Goal: Information Seeking & Learning: Find specific fact

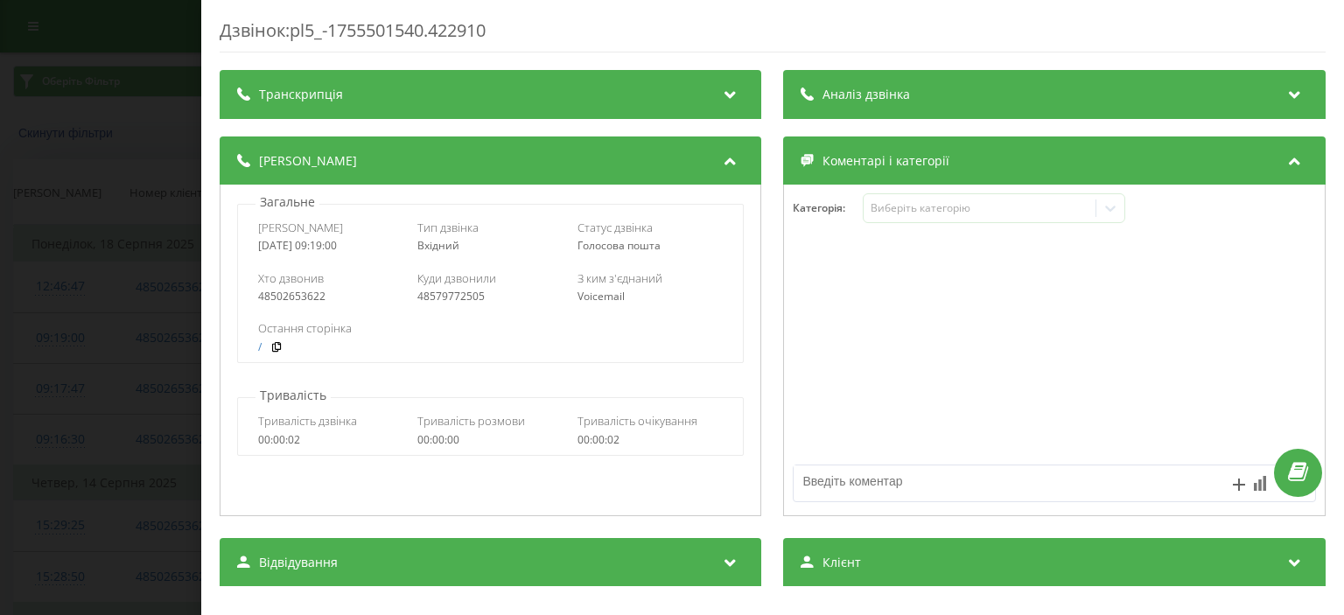
click at [141, 219] on div "Дзвінок : pl5_-1755501540.422910 Транскрипція Для AI-аналізу майбутніх дзвінків…" at bounding box center [672, 307] width 1344 height 615
click at [118, 201] on div "Дзвінок : pl2_-1755178165.499268 Транскрипція Для AI-аналізу майбутніх дзвінків…" at bounding box center [672, 307] width 1344 height 615
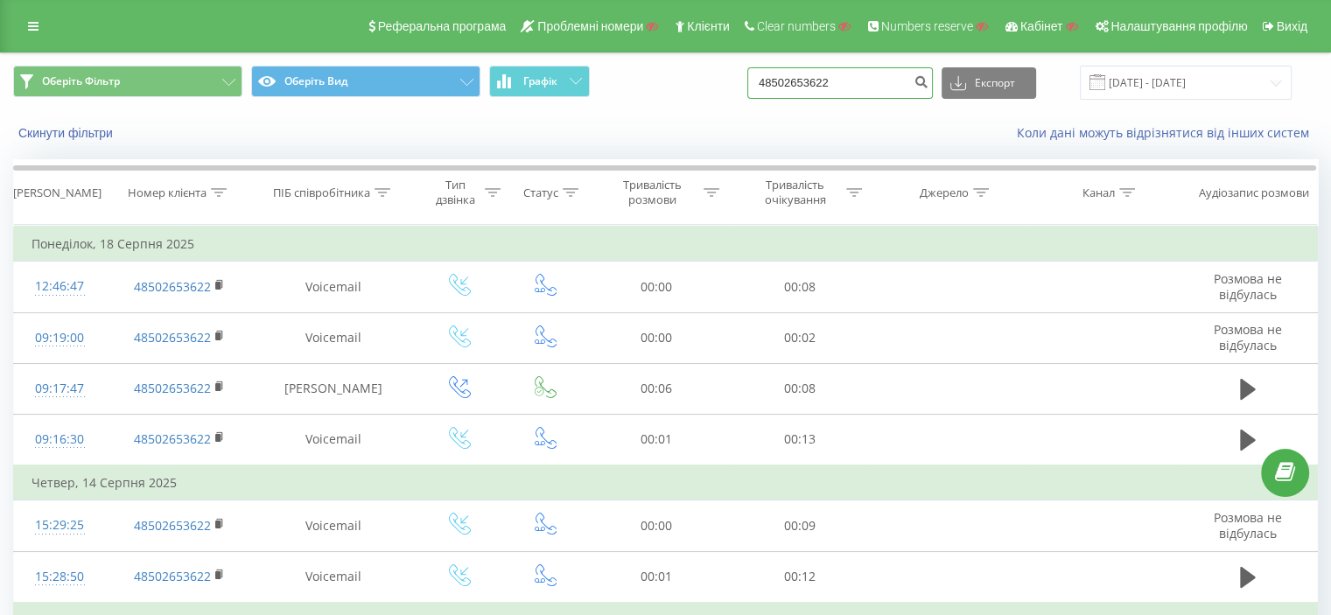
click at [808, 84] on input "48502653622" at bounding box center [839, 82] width 185 height 31
click at [49, 134] on button "Скинути фільтри" at bounding box center [67, 133] width 108 height 16
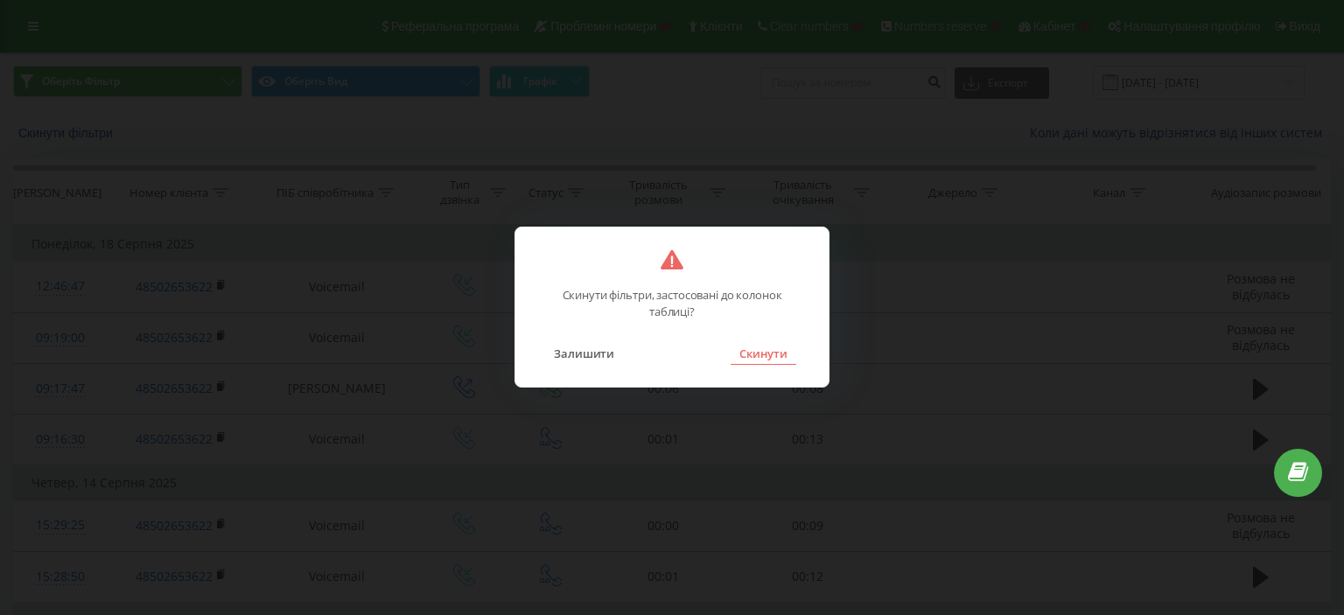
click at [767, 360] on button "Скинути" at bounding box center [764, 353] width 66 height 23
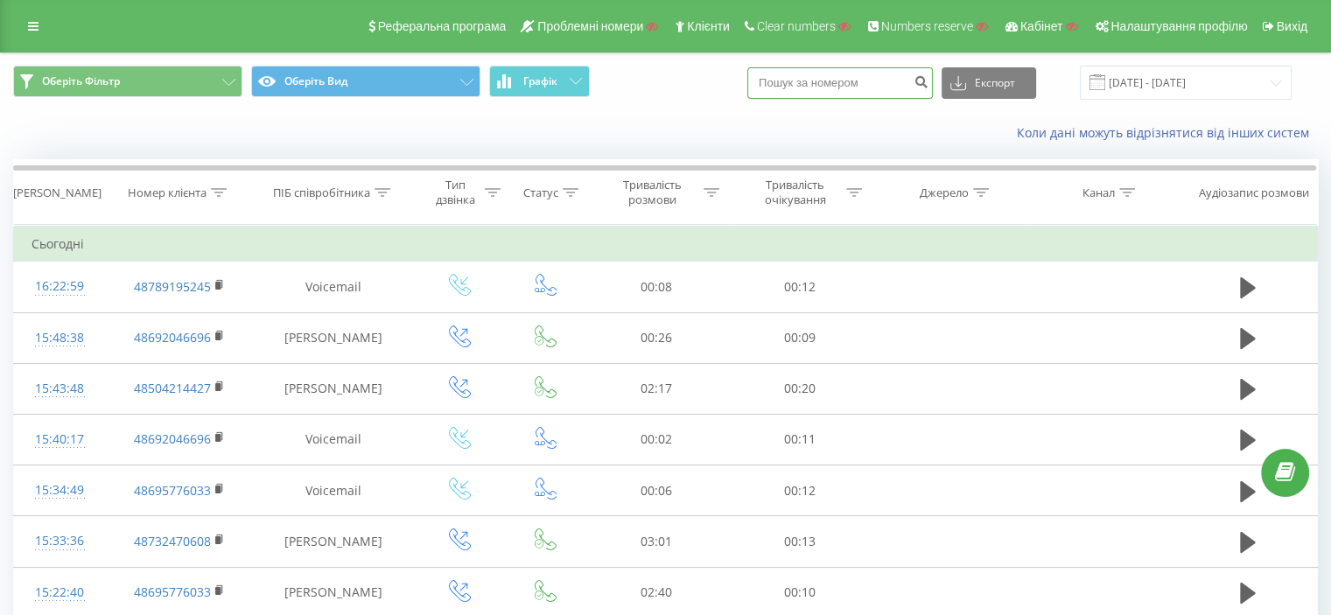
click at [821, 97] on input at bounding box center [839, 82] width 185 height 31
paste input
click at [152, 103] on div "Оберіть Фільтр Оберіть Вид Графік Експорт .csv .xls .xlsx [DATE] - [DATE]" at bounding box center [665, 82] width 1329 height 59
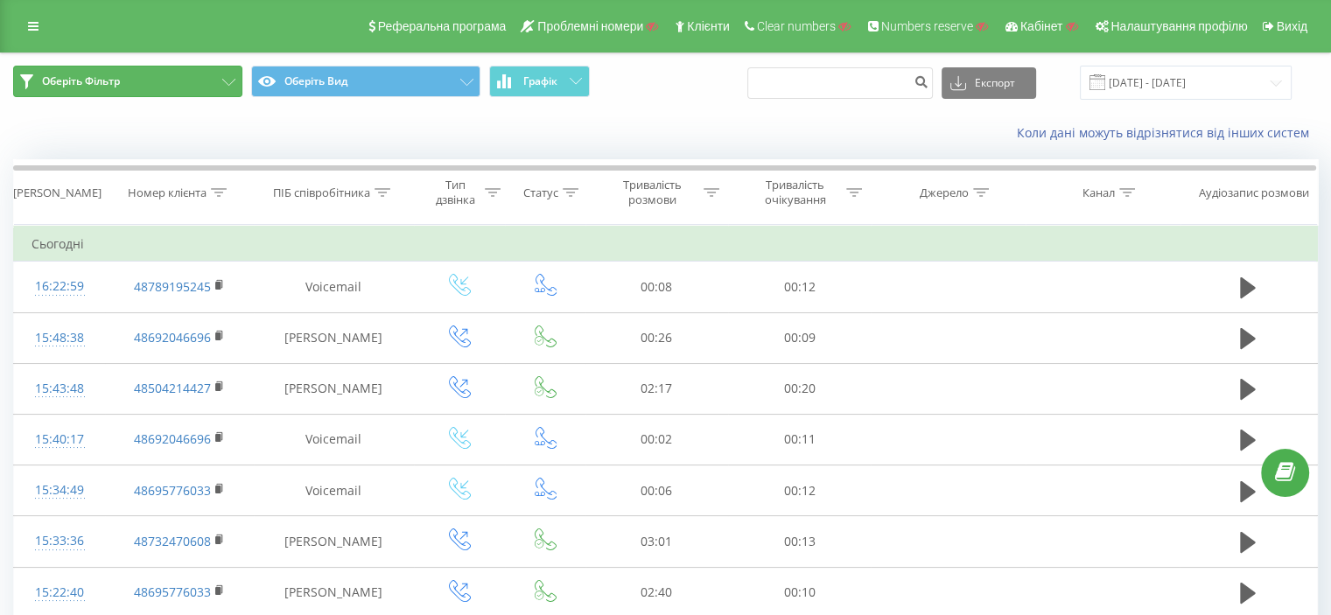
click at [149, 94] on button "Оберіть Фільтр" at bounding box center [127, 81] width 229 height 31
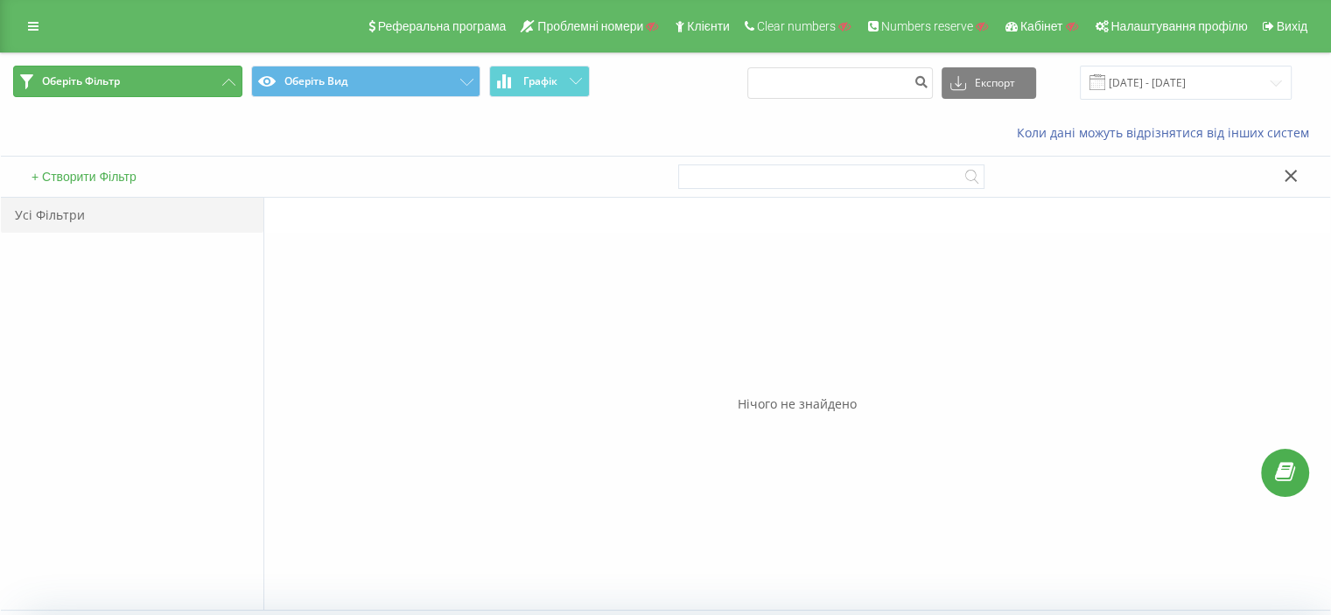
click at [149, 94] on button "Оберіть Фільтр" at bounding box center [127, 81] width 229 height 31
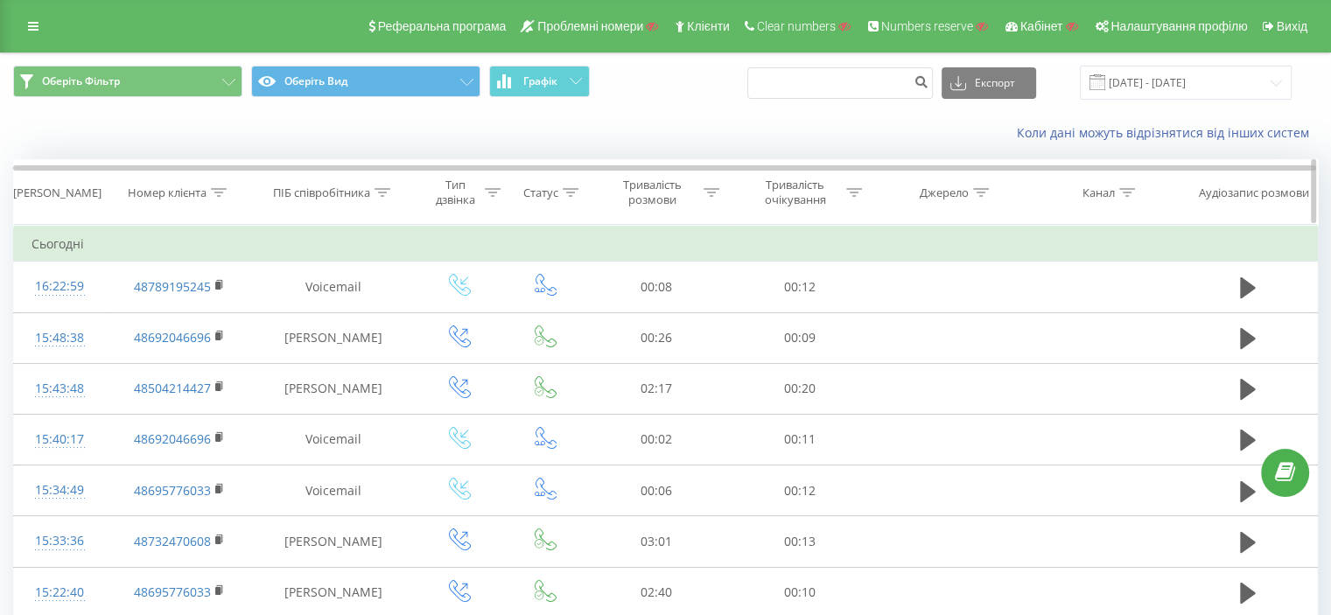
click at [383, 192] on icon at bounding box center [382, 192] width 16 height 9
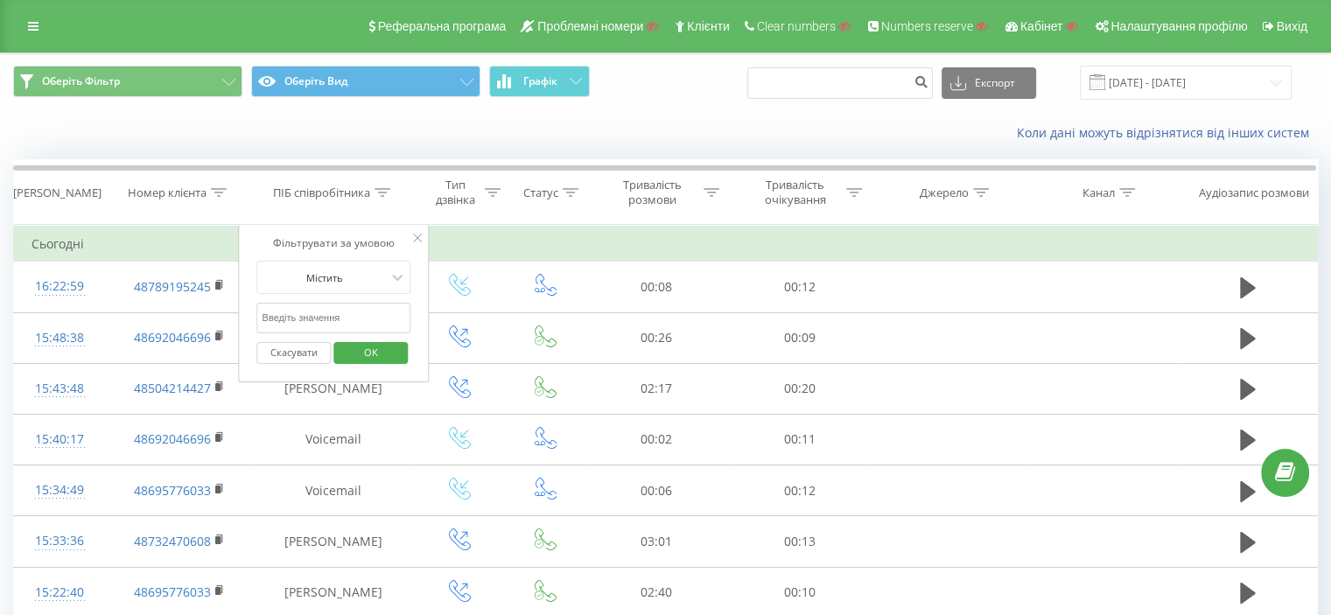
click at [325, 305] on input "text" at bounding box center [334, 318] width 154 height 31
paste input "[PERSON_NAME]"
type input "[PERSON_NAME]"
click at [381, 340] on span "OK" at bounding box center [370, 352] width 49 height 27
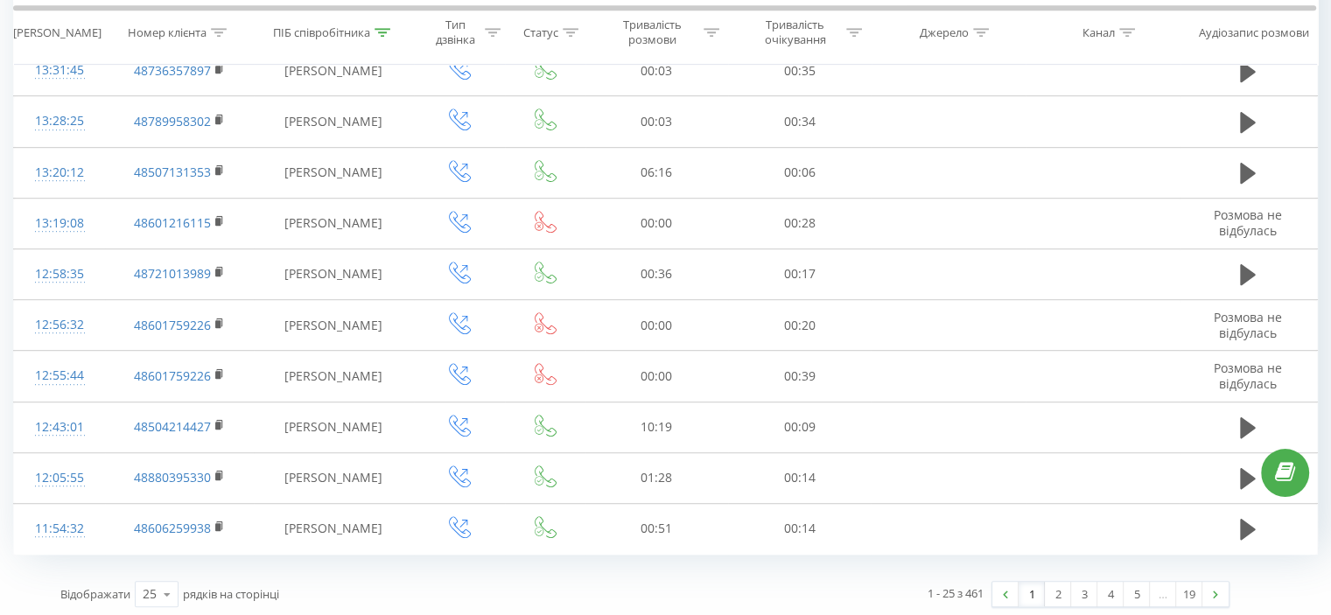
scroll to position [979, 0]
click at [1067, 590] on link "2" at bounding box center [1058, 595] width 26 height 24
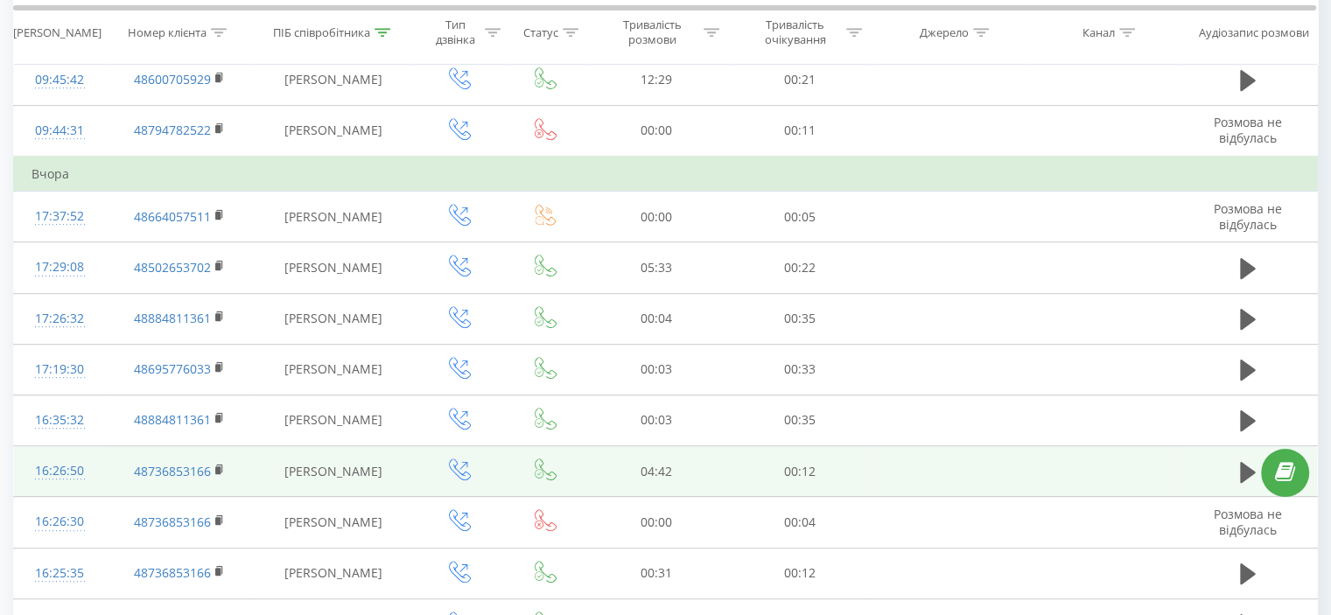
scroll to position [1015, 0]
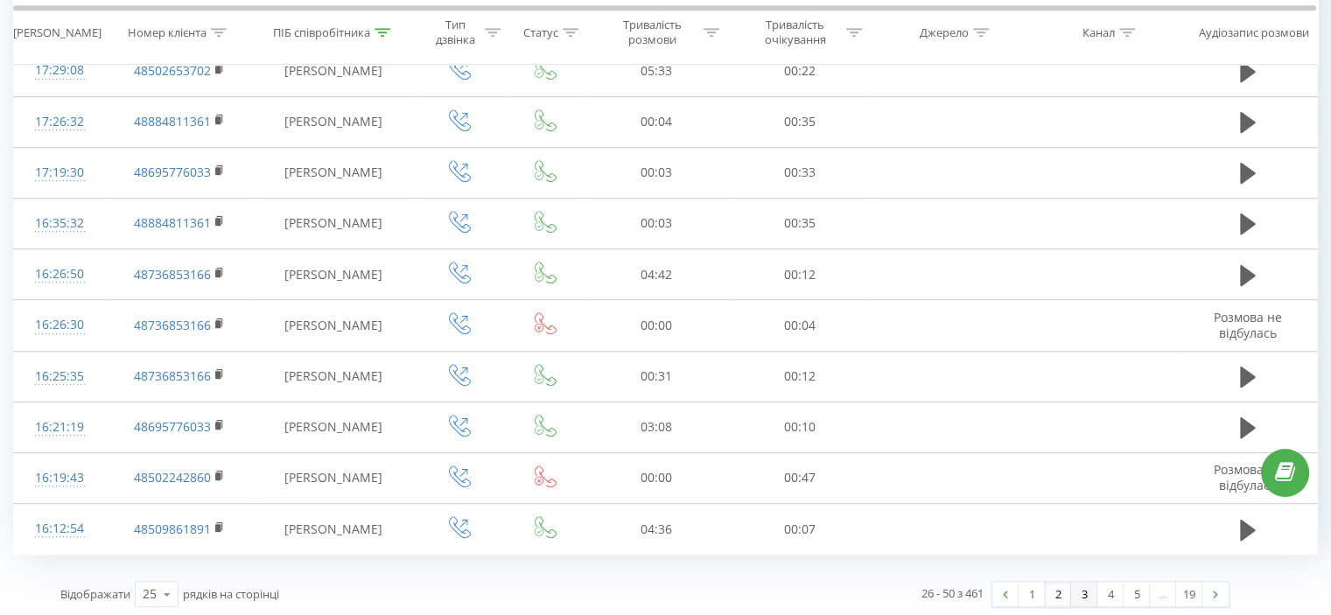
click at [1081, 592] on link "3" at bounding box center [1084, 594] width 26 height 24
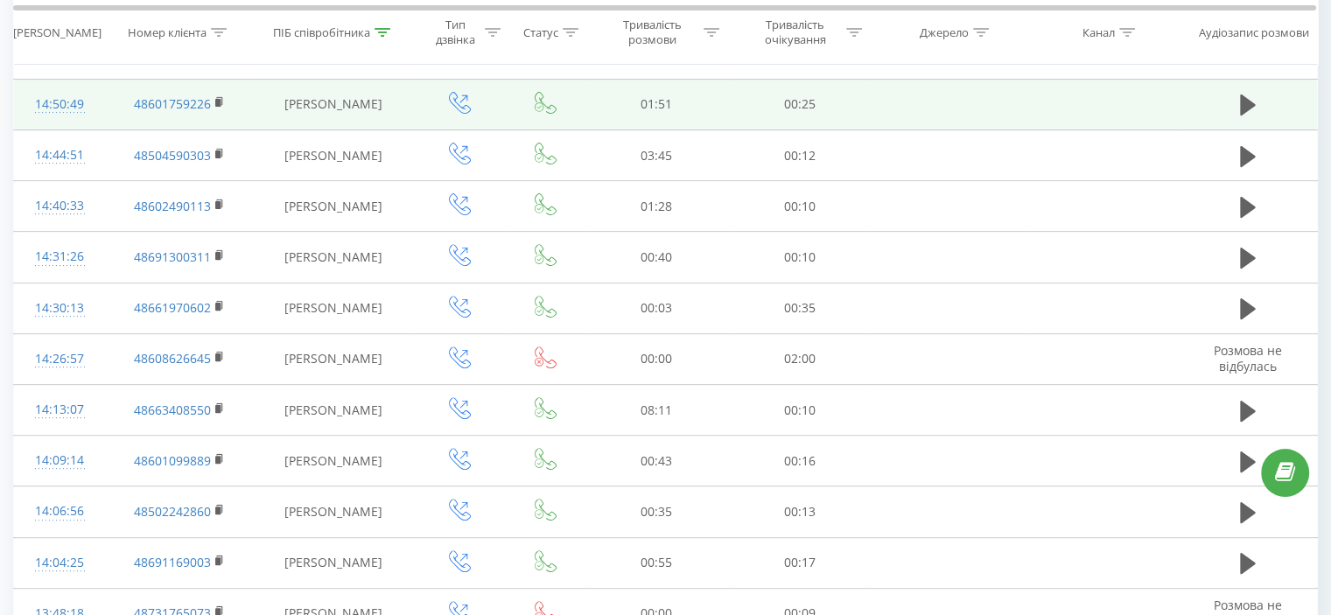
scroll to position [980, 0]
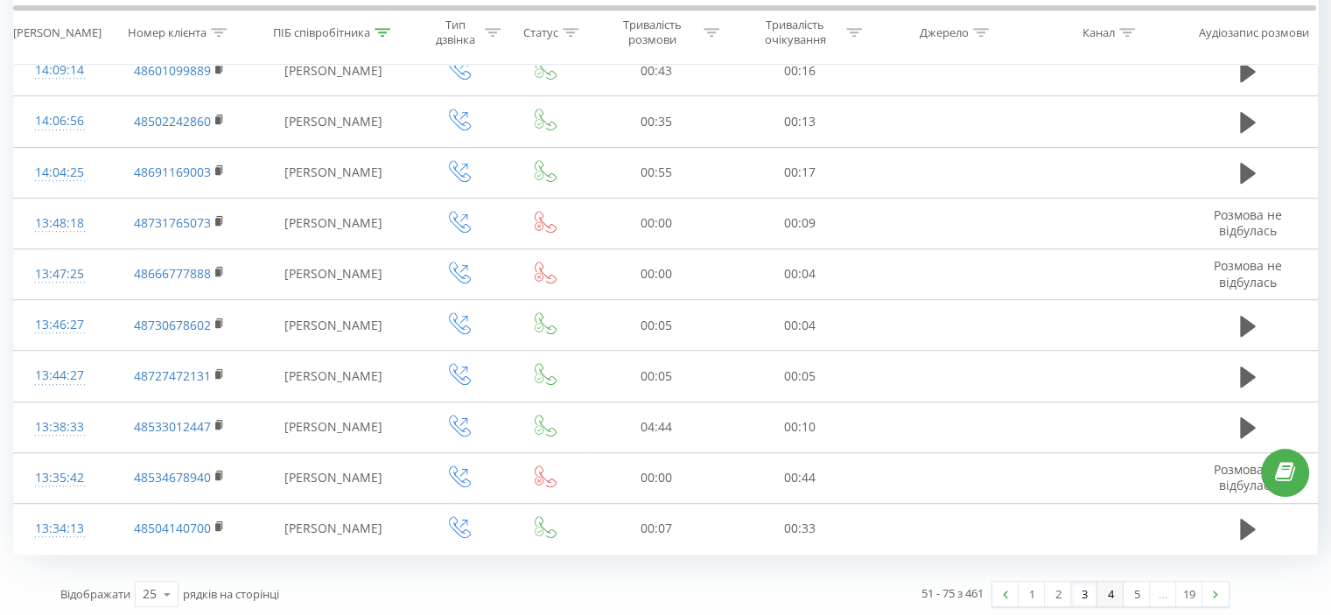
click at [1099, 590] on link "4" at bounding box center [1110, 594] width 26 height 24
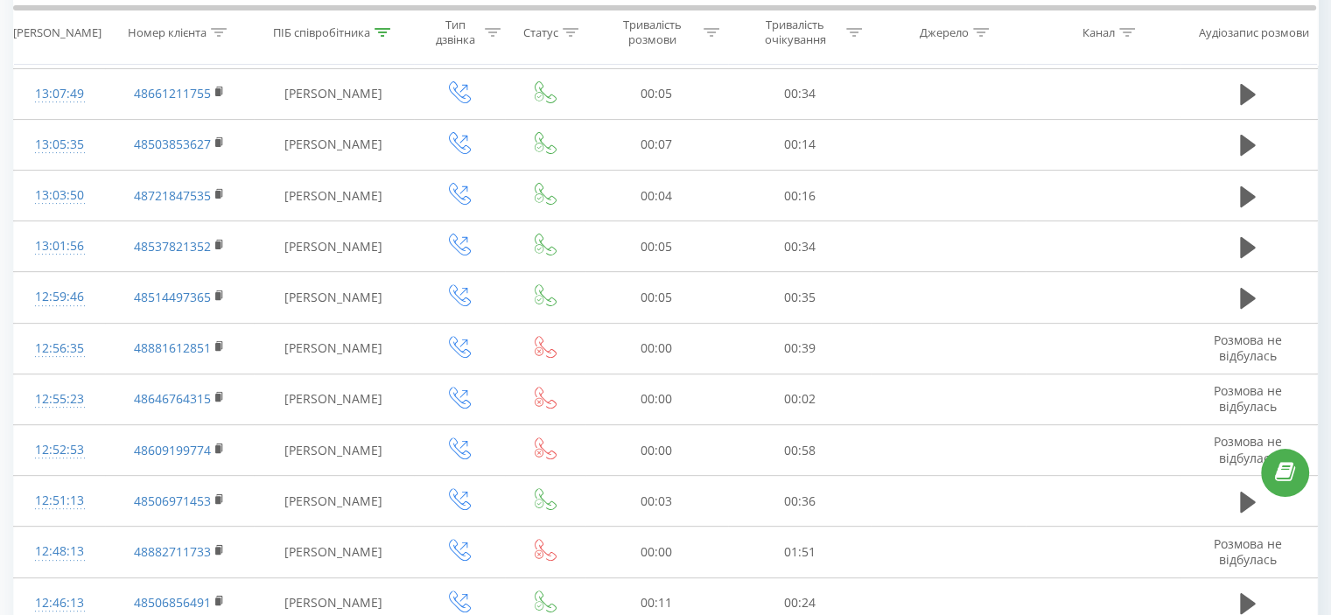
scroll to position [980, 0]
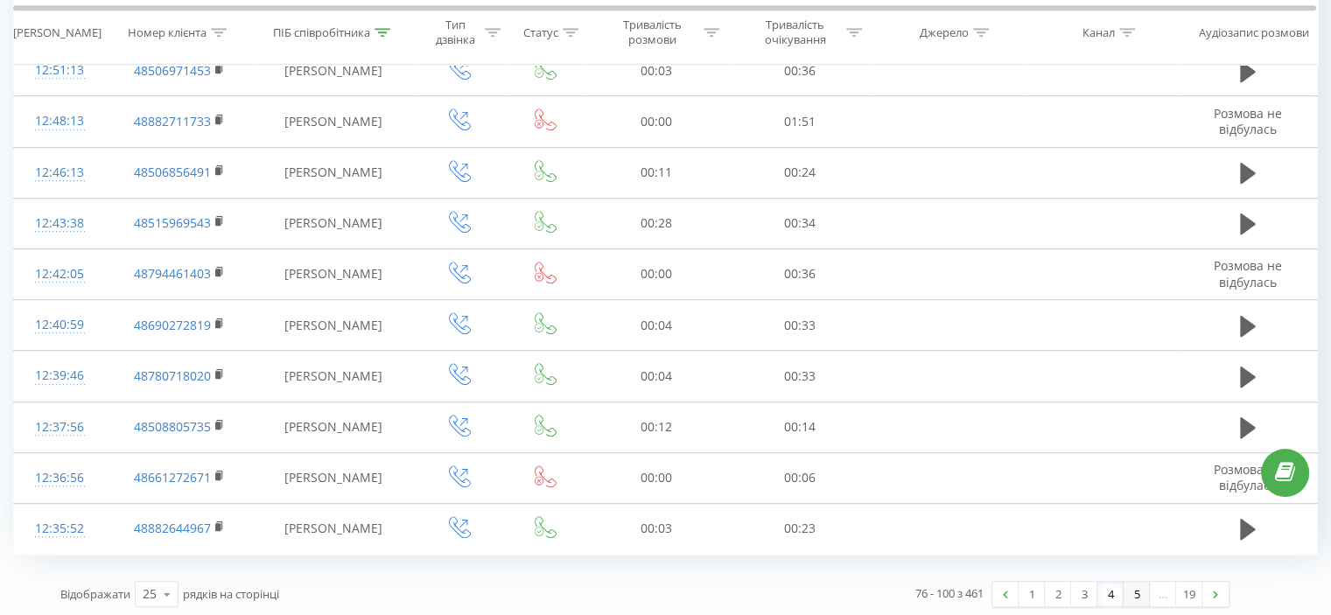
click at [1129, 590] on link "5" at bounding box center [1136, 594] width 26 height 24
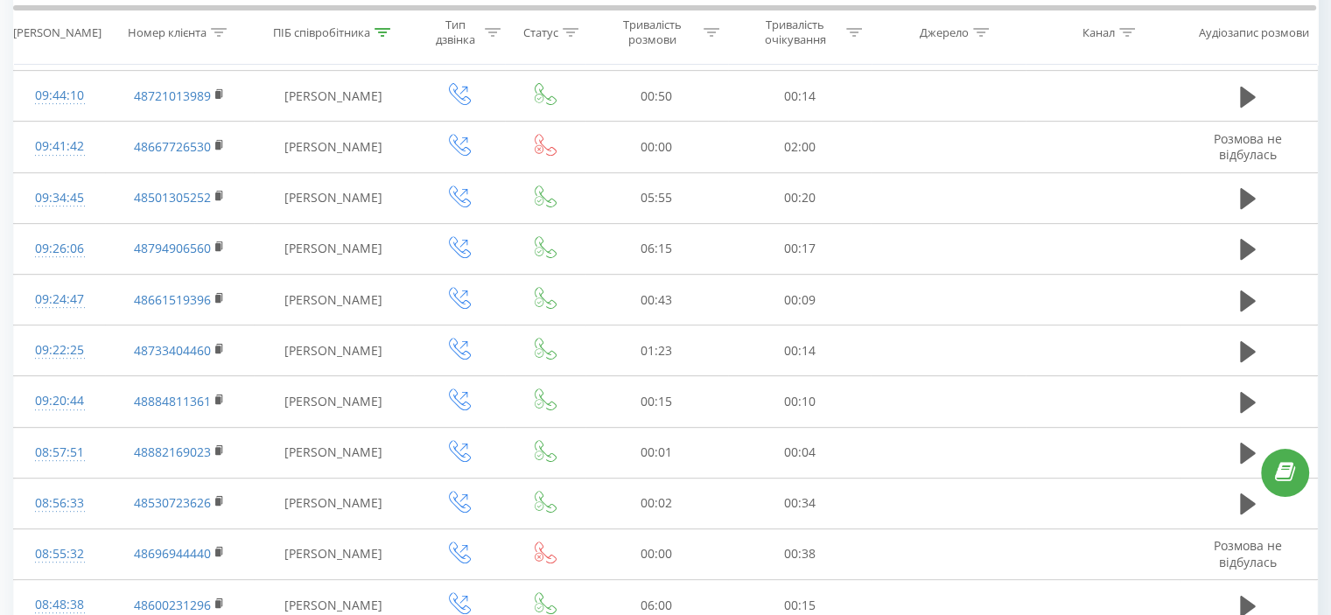
scroll to position [980, 0]
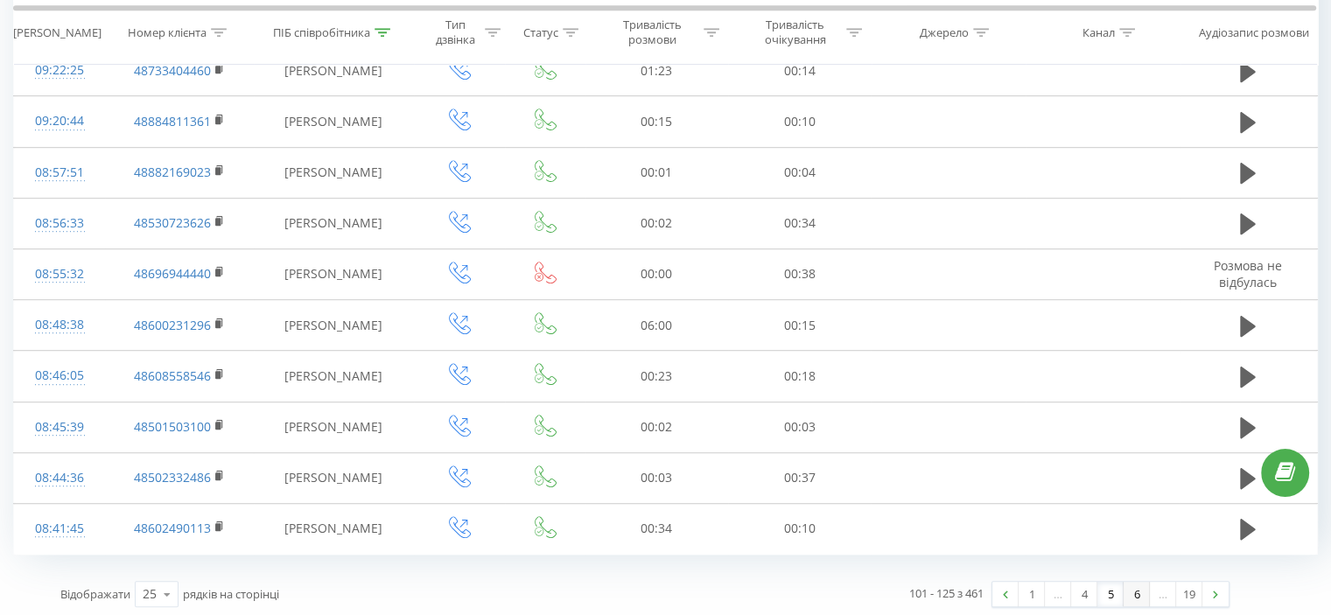
click at [1134, 592] on link "6" at bounding box center [1136, 594] width 26 height 24
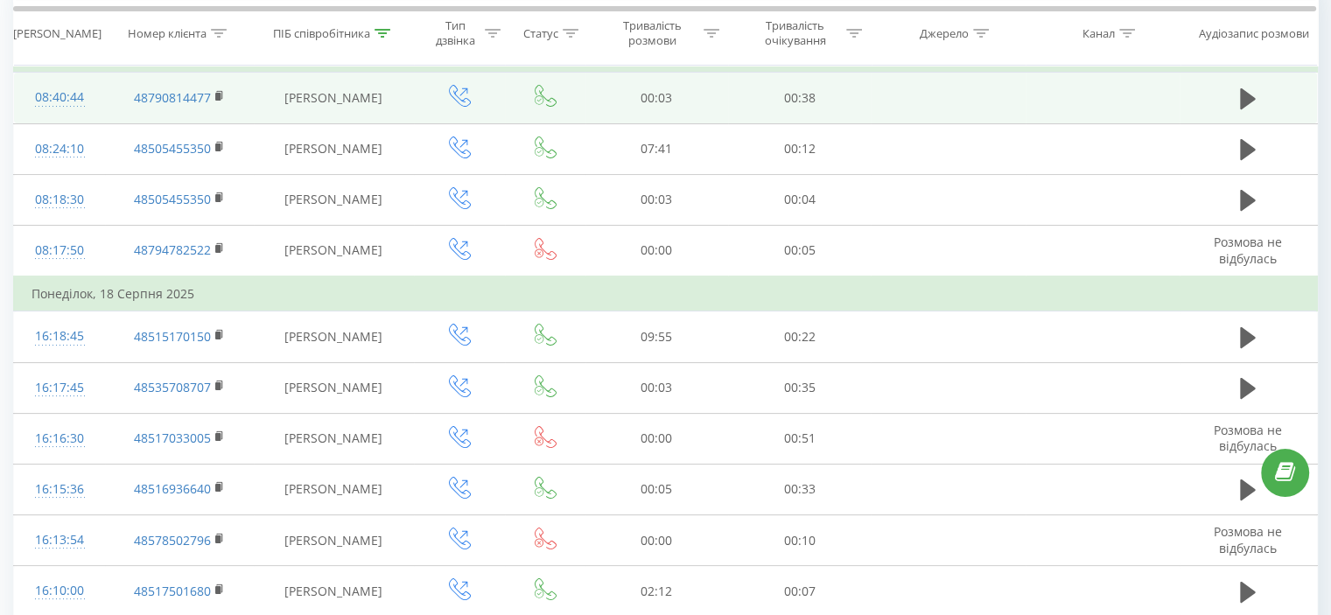
scroll to position [1015, 0]
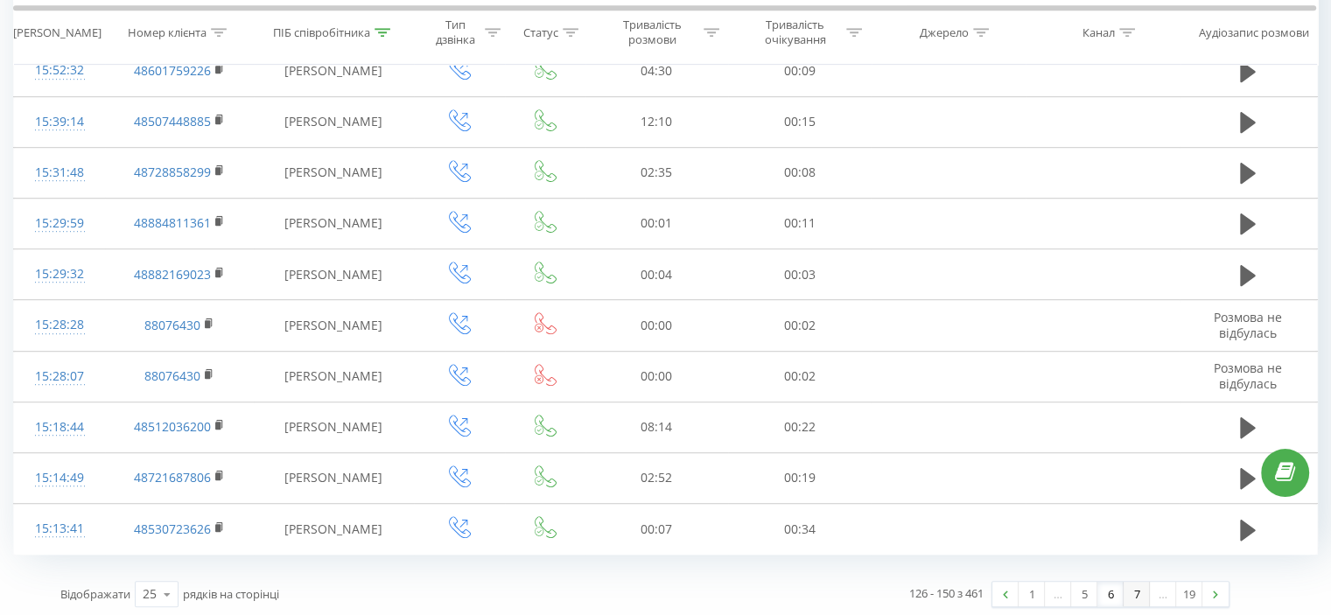
click at [1130, 598] on link "7" at bounding box center [1136, 594] width 26 height 24
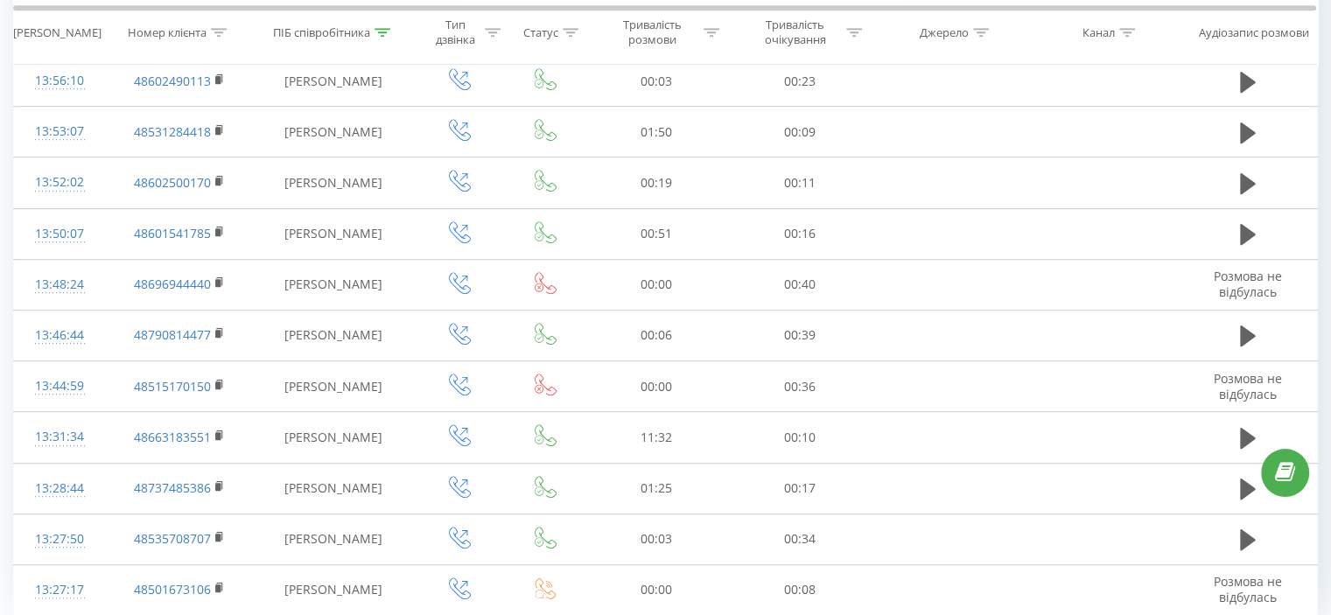
scroll to position [980, 0]
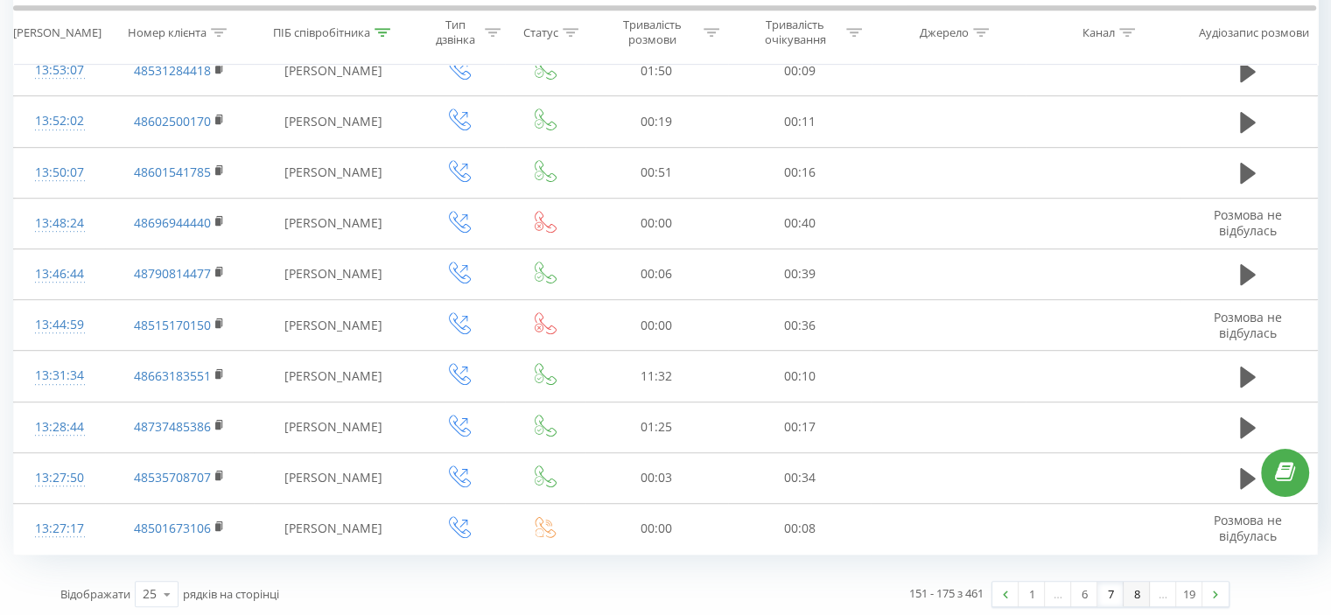
click at [1133, 588] on link "8" at bounding box center [1136, 594] width 26 height 24
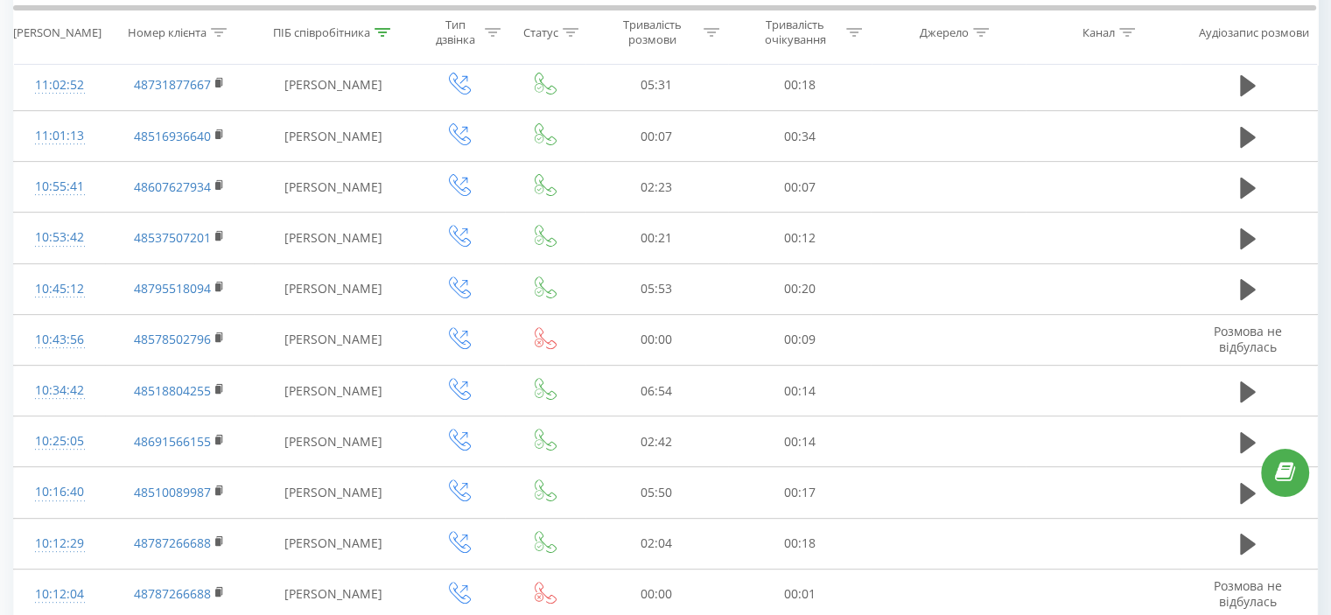
scroll to position [980, 0]
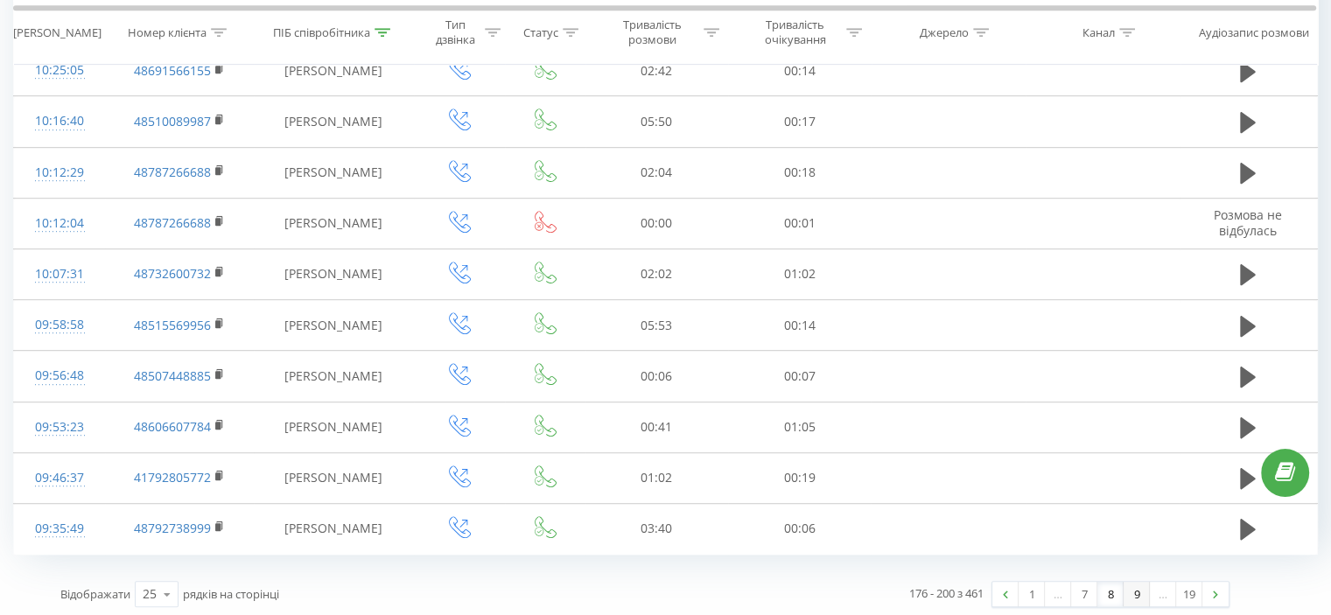
click at [1127, 589] on link "9" at bounding box center [1136, 594] width 26 height 24
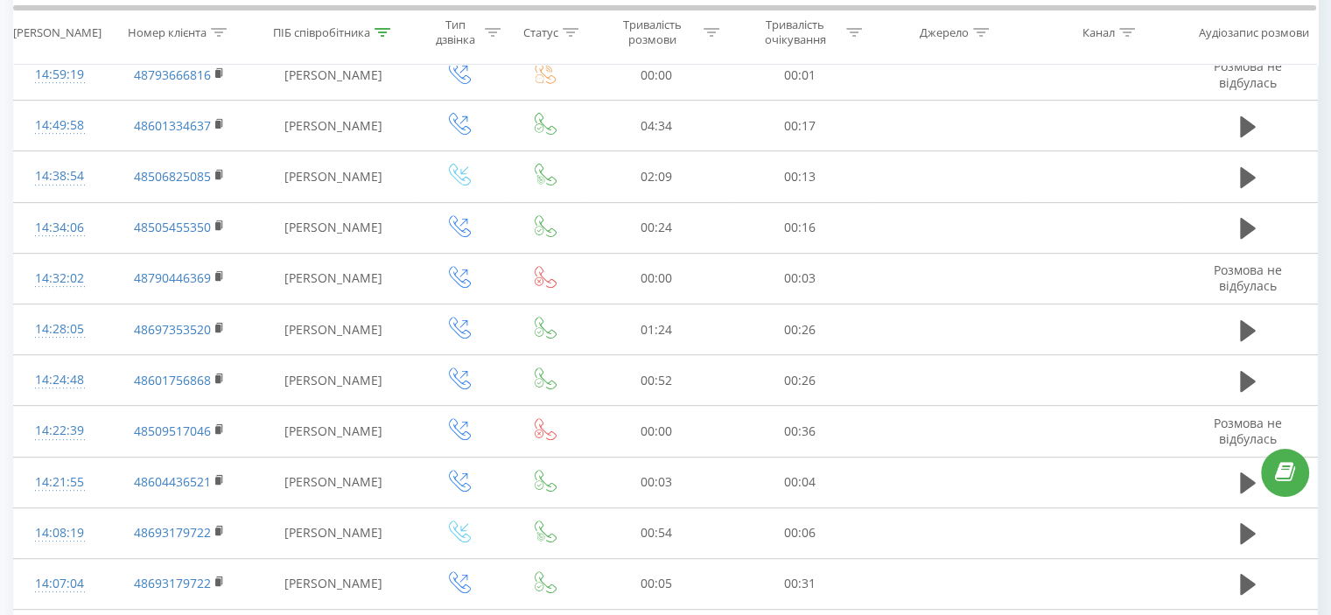
scroll to position [115, 0]
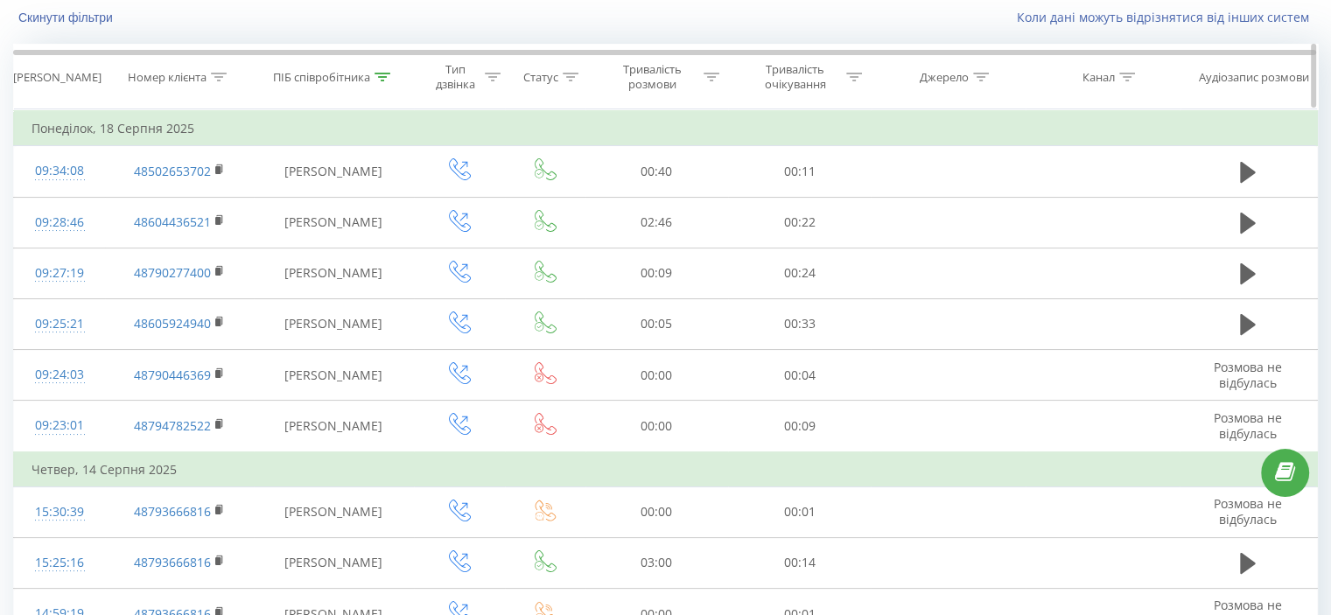
click at [379, 73] on icon at bounding box center [382, 77] width 16 height 9
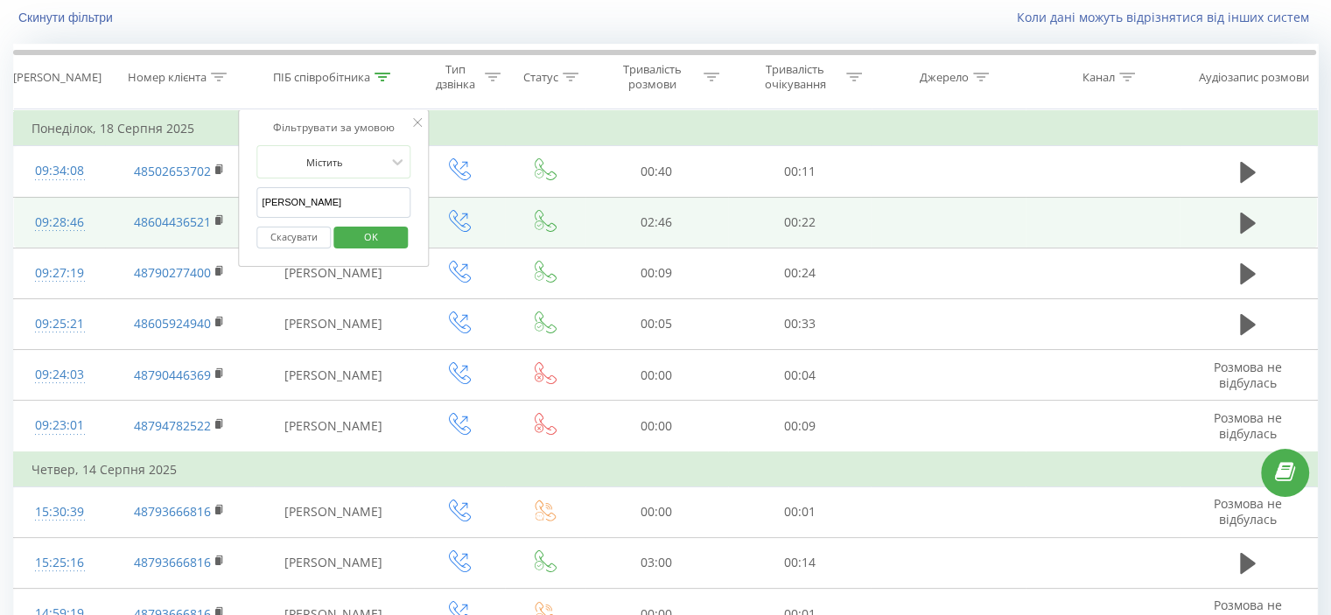
drag, startPoint x: 346, startPoint y: 202, endPoint x: 213, endPoint y: 220, distance: 134.3
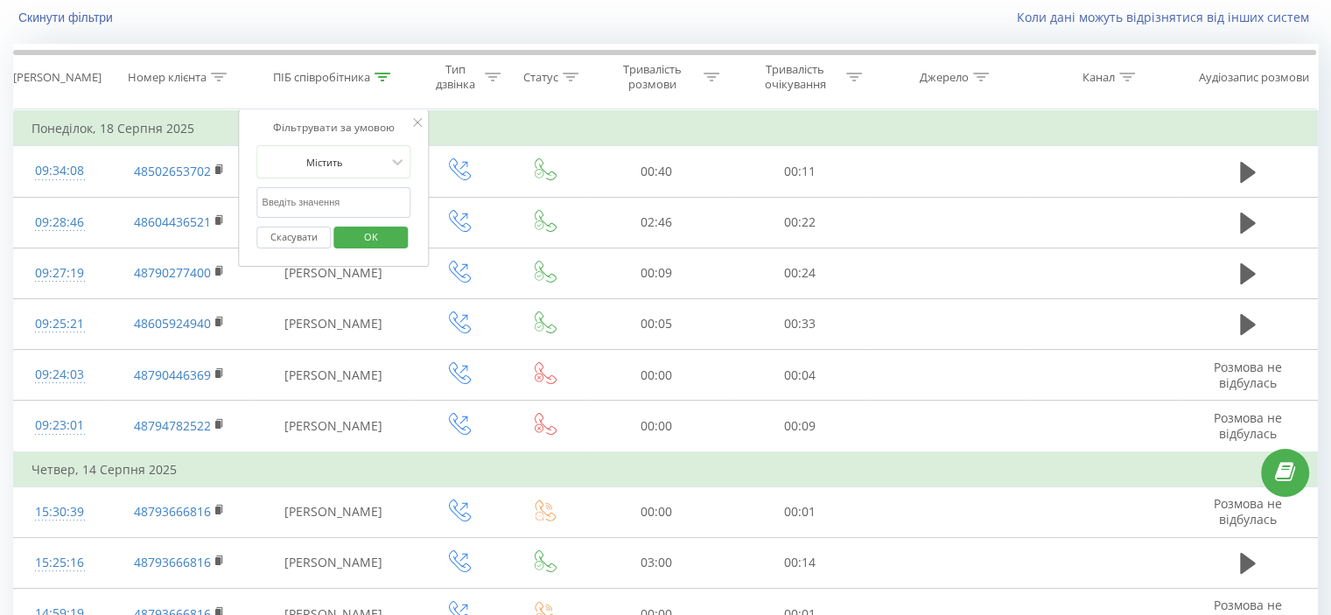
click at [389, 237] on span "OK" at bounding box center [370, 236] width 49 height 27
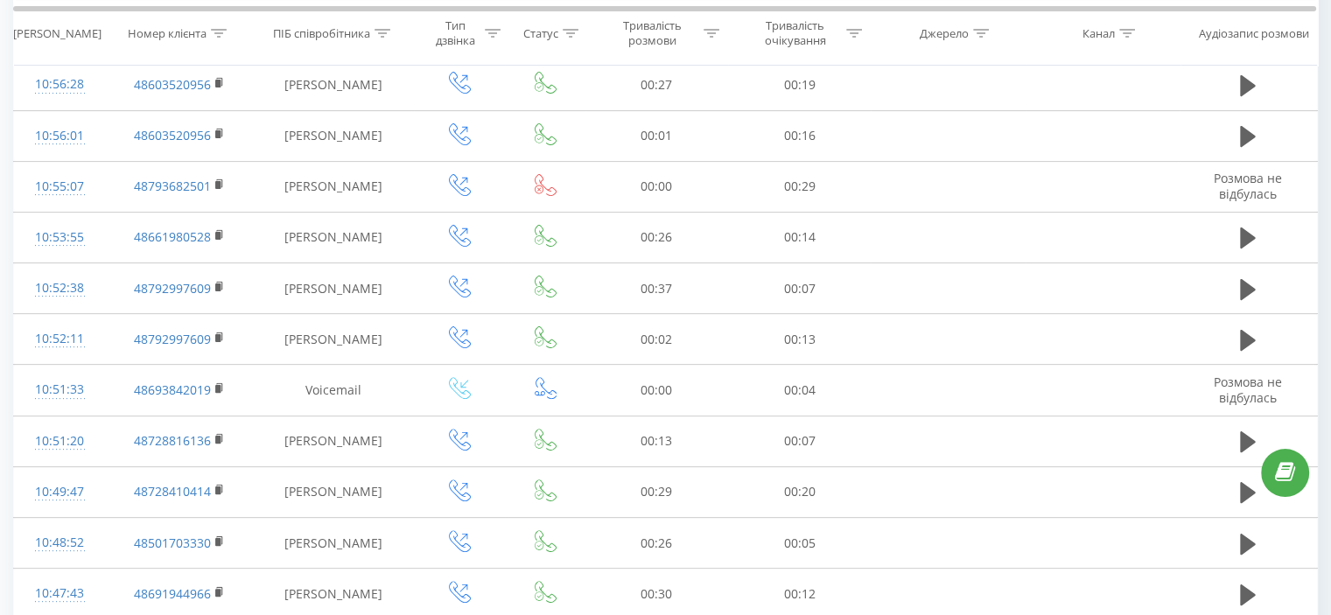
scroll to position [0, 0]
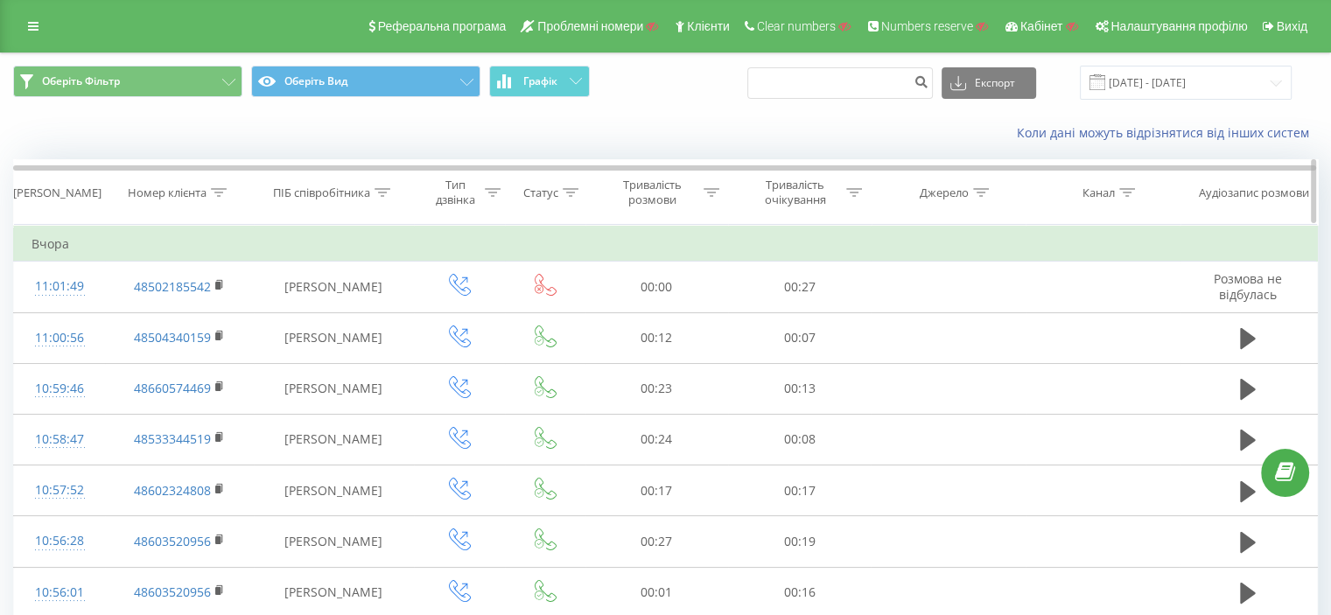
click at [487, 188] on icon at bounding box center [493, 192] width 16 height 9
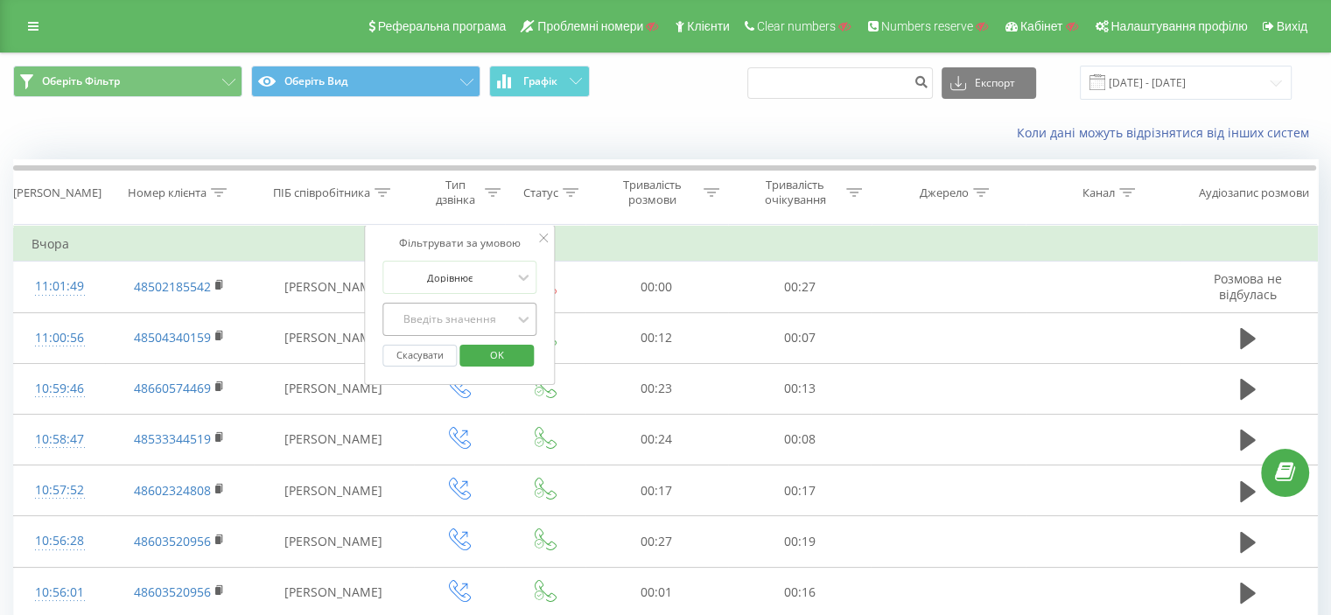
click at [457, 312] on div "Введіть значення" at bounding box center [450, 319] width 124 height 14
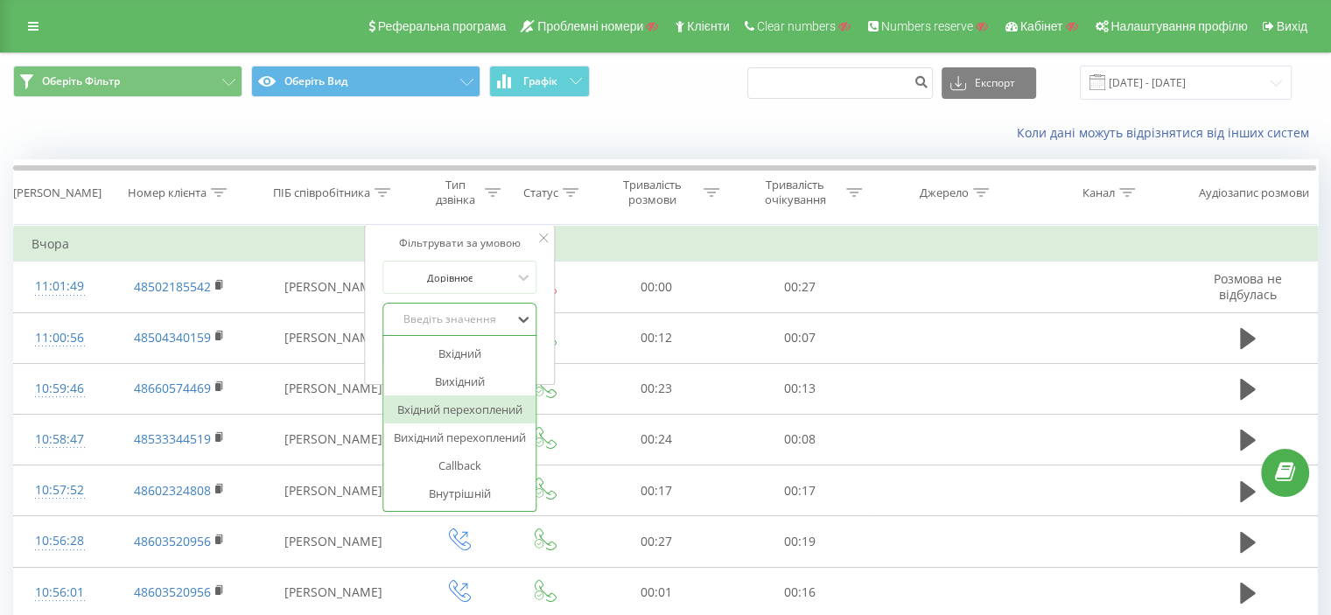
click at [472, 405] on div "Вхідний перехоплений" at bounding box center [459, 409] width 152 height 28
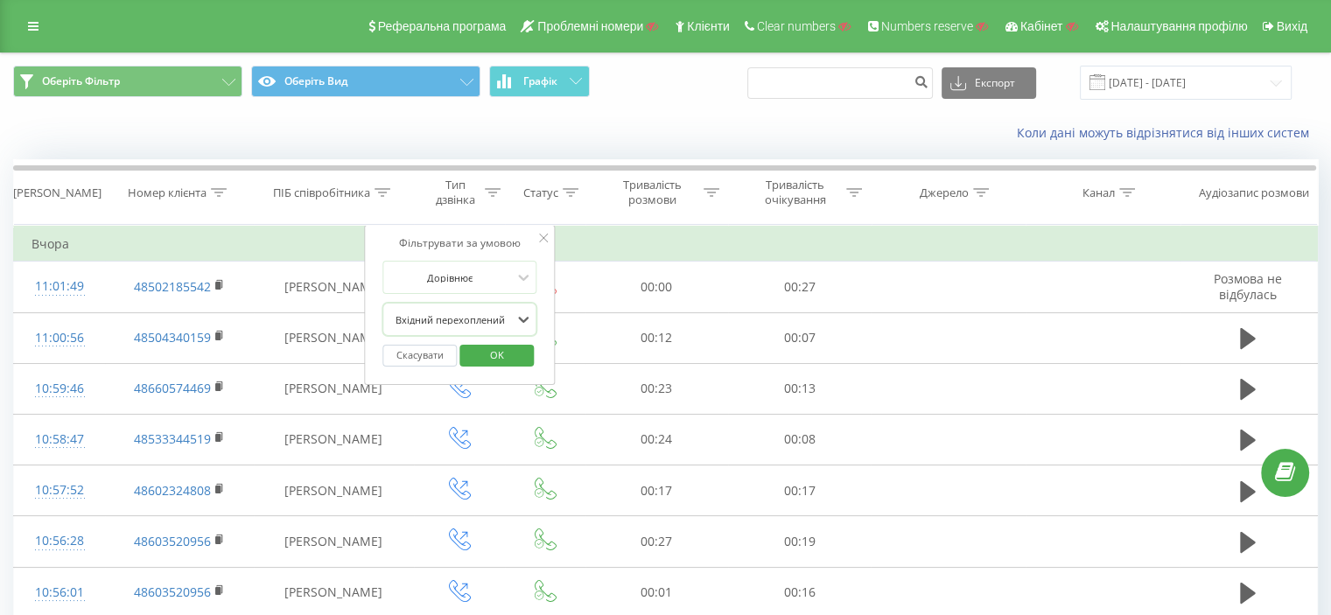
click at [486, 351] on span "OK" at bounding box center [496, 354] width 49 height 27
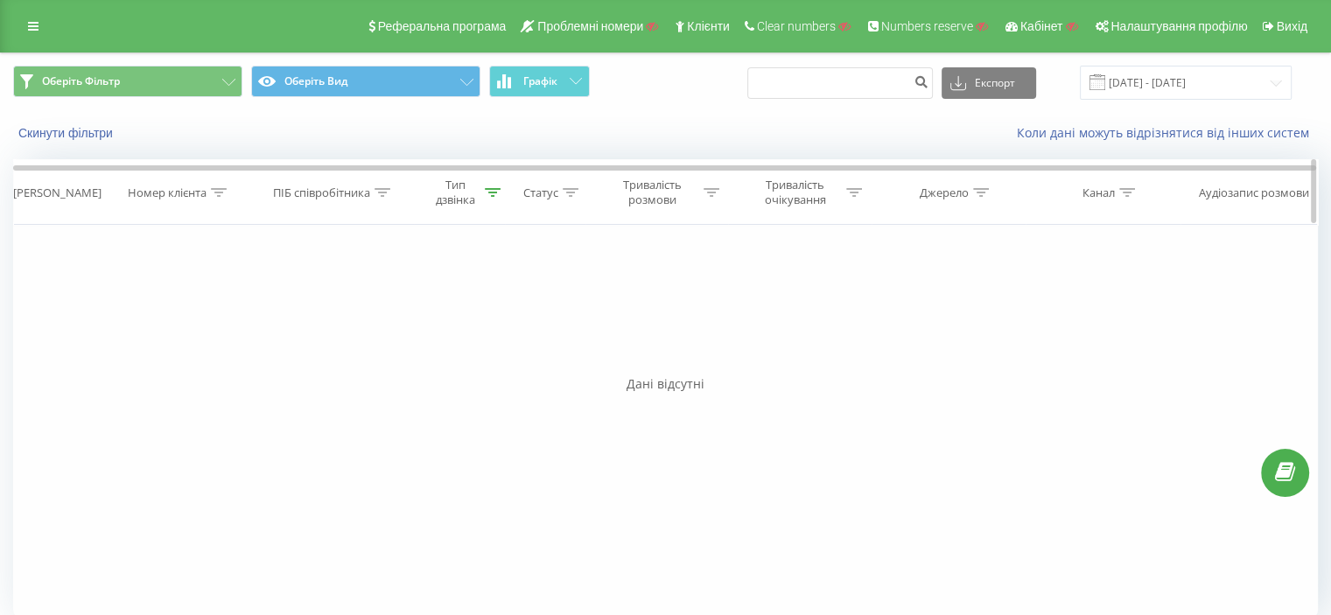
click at [493, 199] on div at bounding box center [493, 192] width 16 height 15
click at [457, 307] on div "Вхідний перехоплений" at bounding box center [450, 319] width 128 height 26
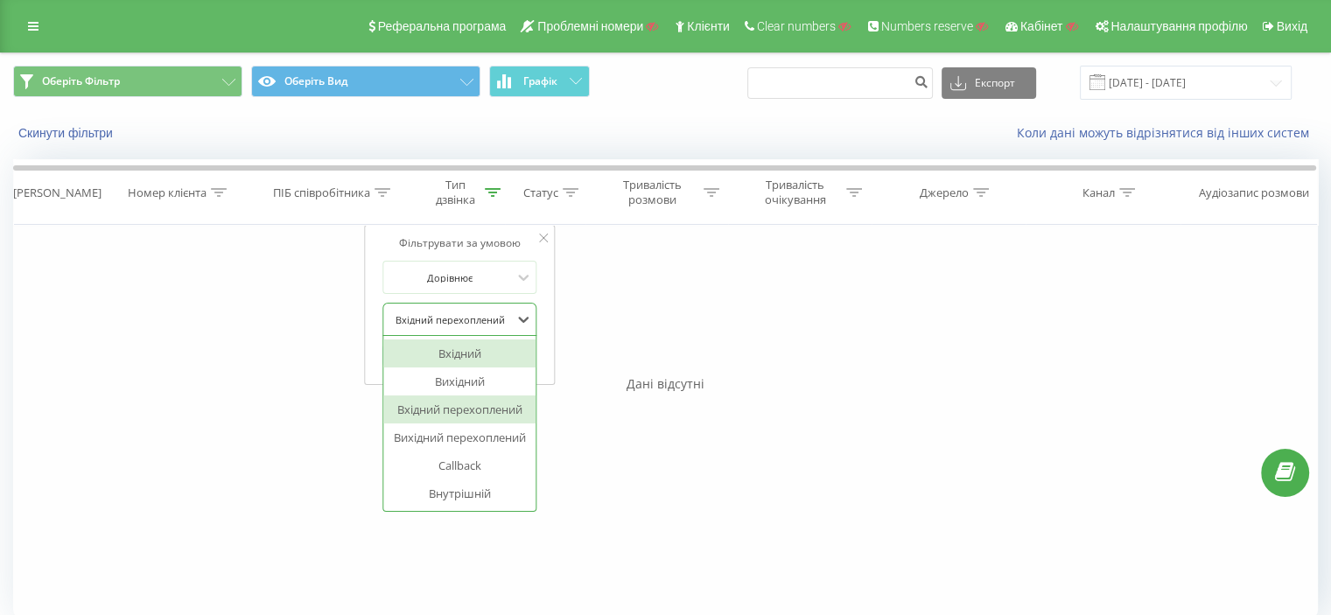
click at [437, 350] on div "Вхідний" at bounding box center [459, 353] width 152 height 28
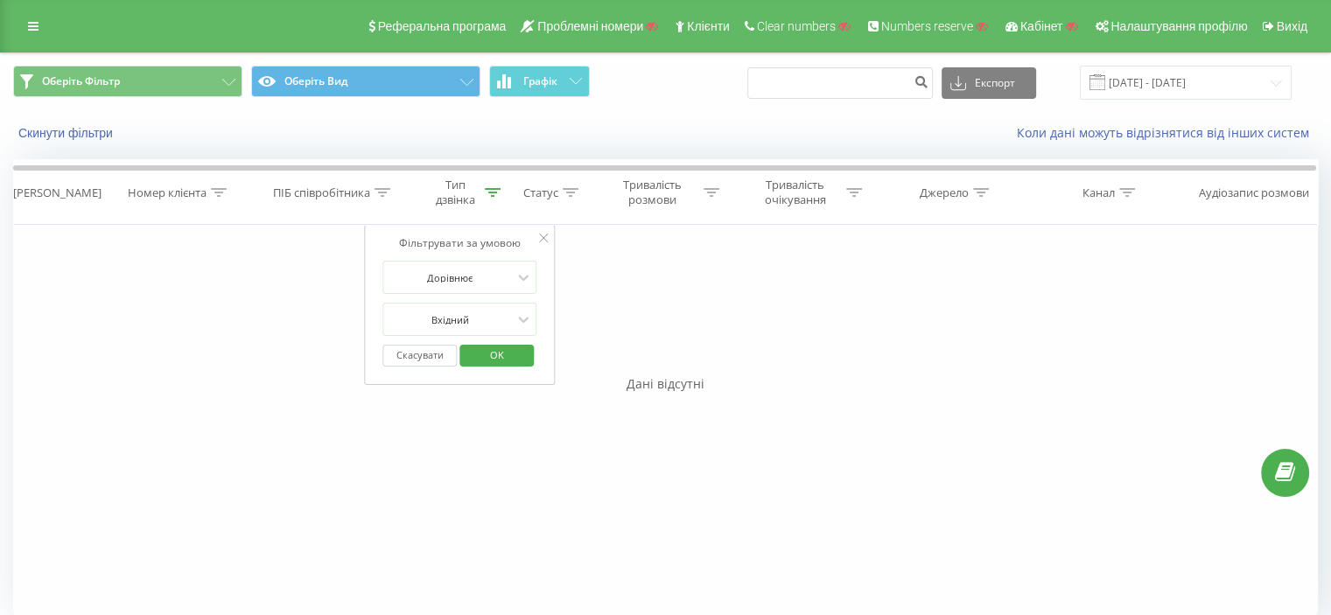
click at [513, 360] on span "OK" at bounding box center [496, 354] width 49 height 27
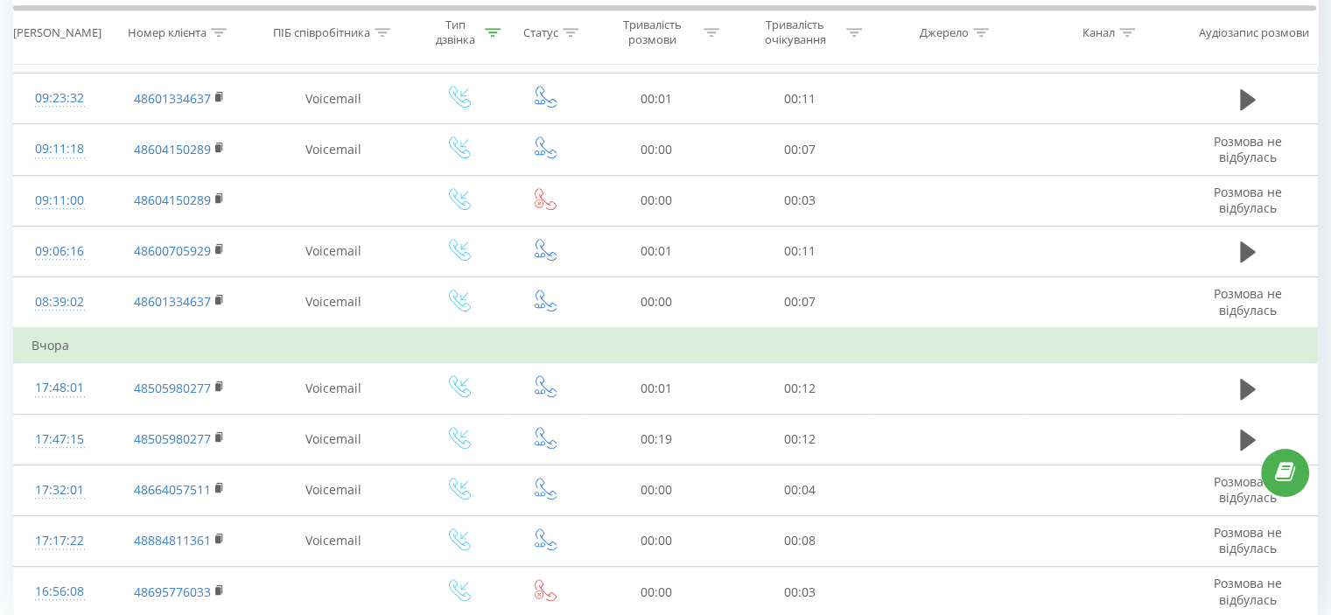
scroll to position [1015, 0]
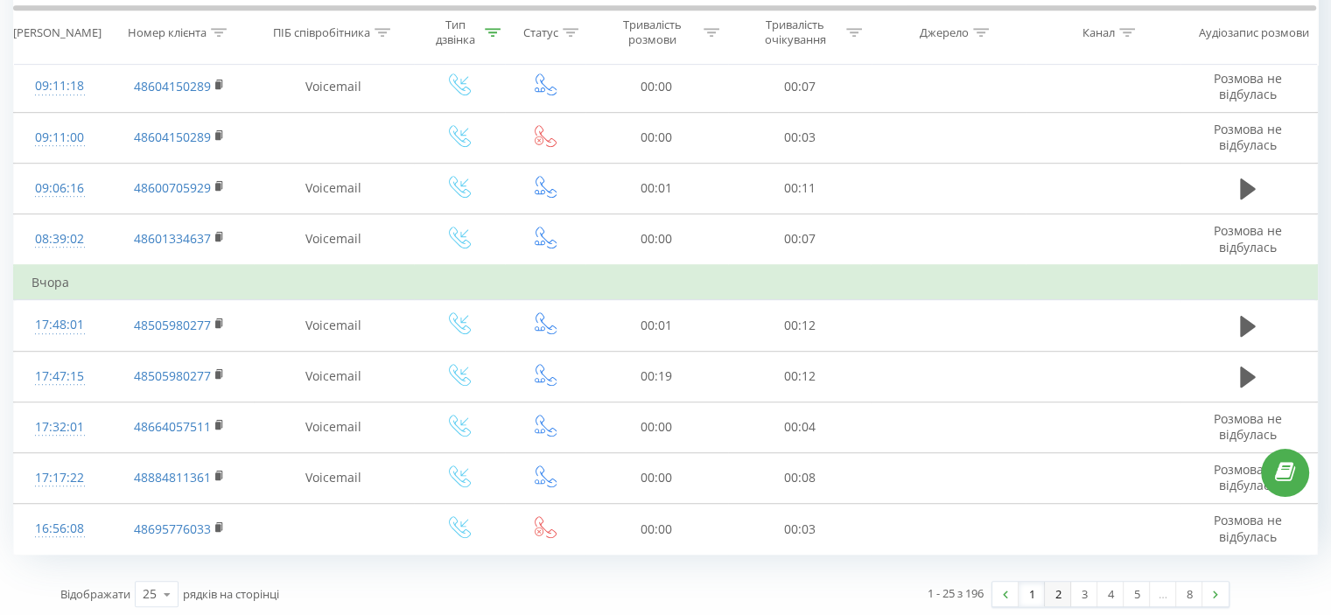
click at [1056, 595] on link "2" at bounding box center [1058, 594] width 26 height 24
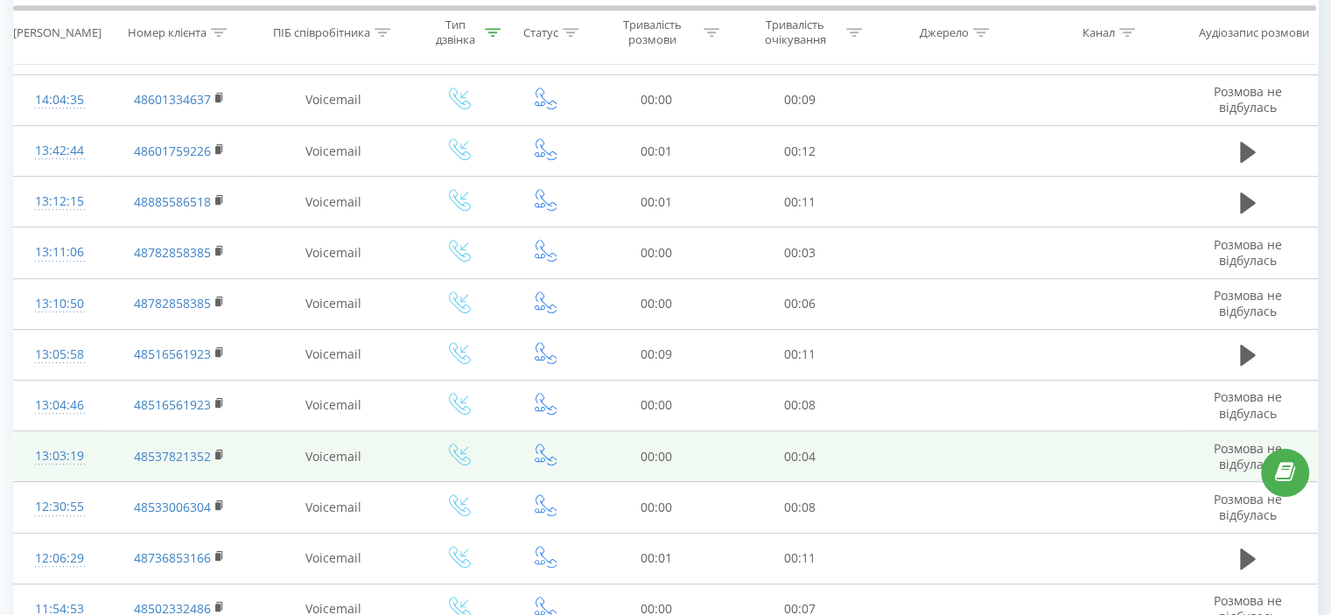
scroll to position [980, 0]
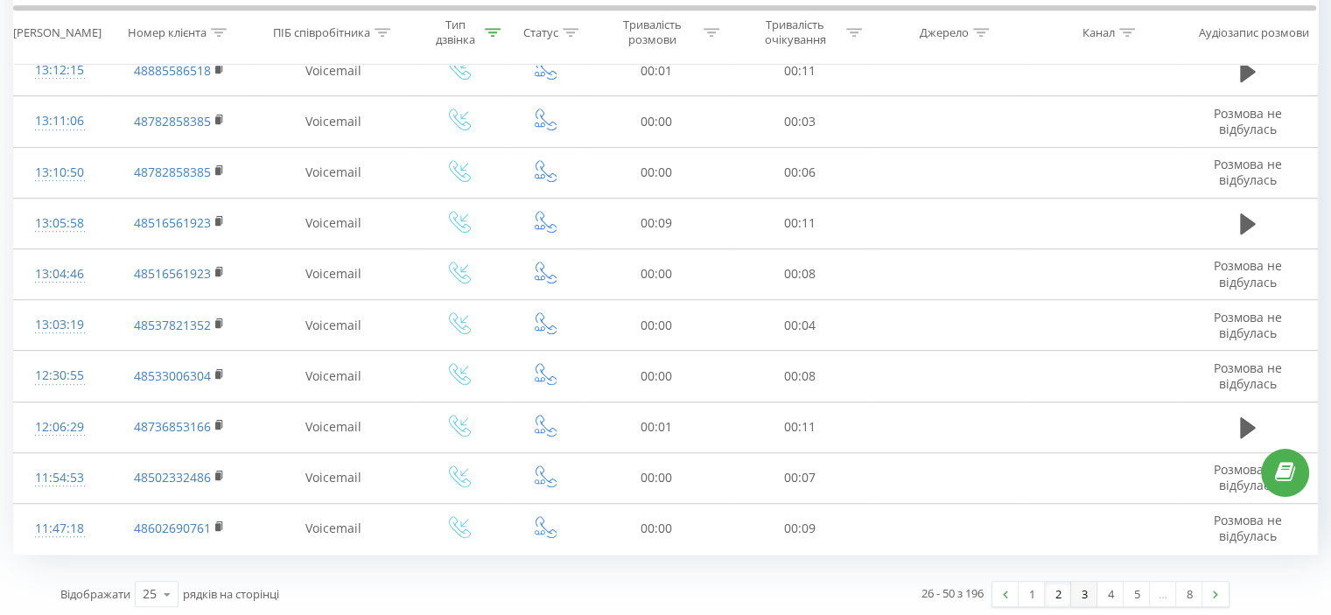
click at [1078, 587] on link "3" at bounding box center [1084, 594] width 26 height 24
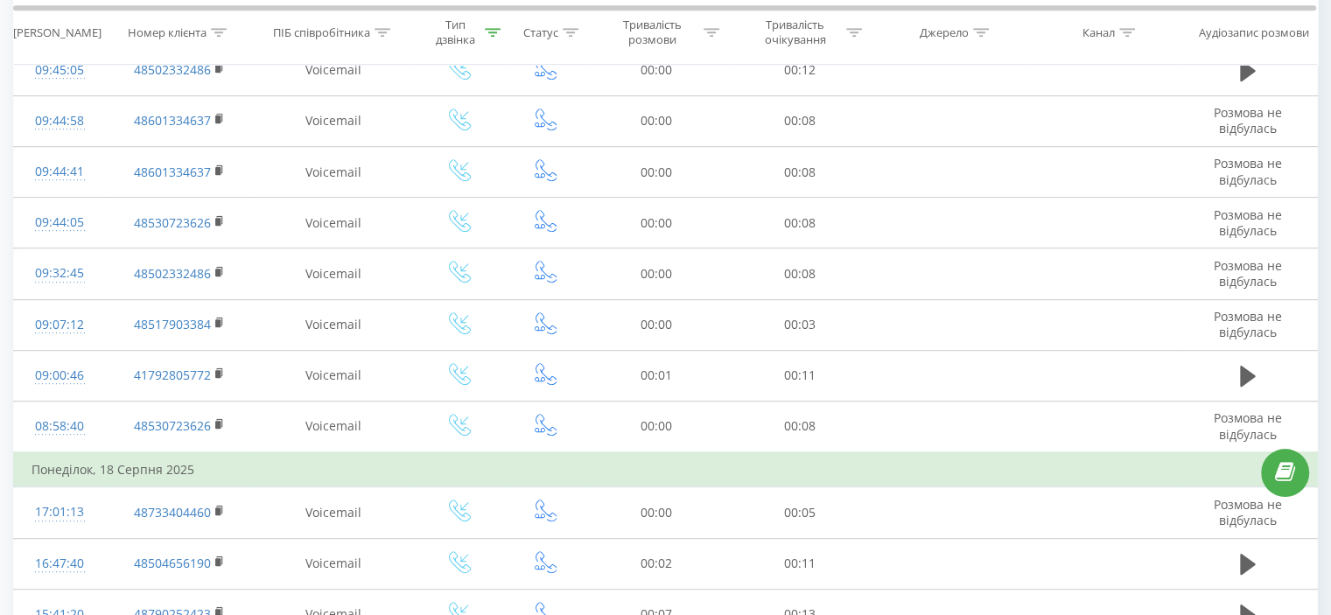
scroll to position [1015, 0]
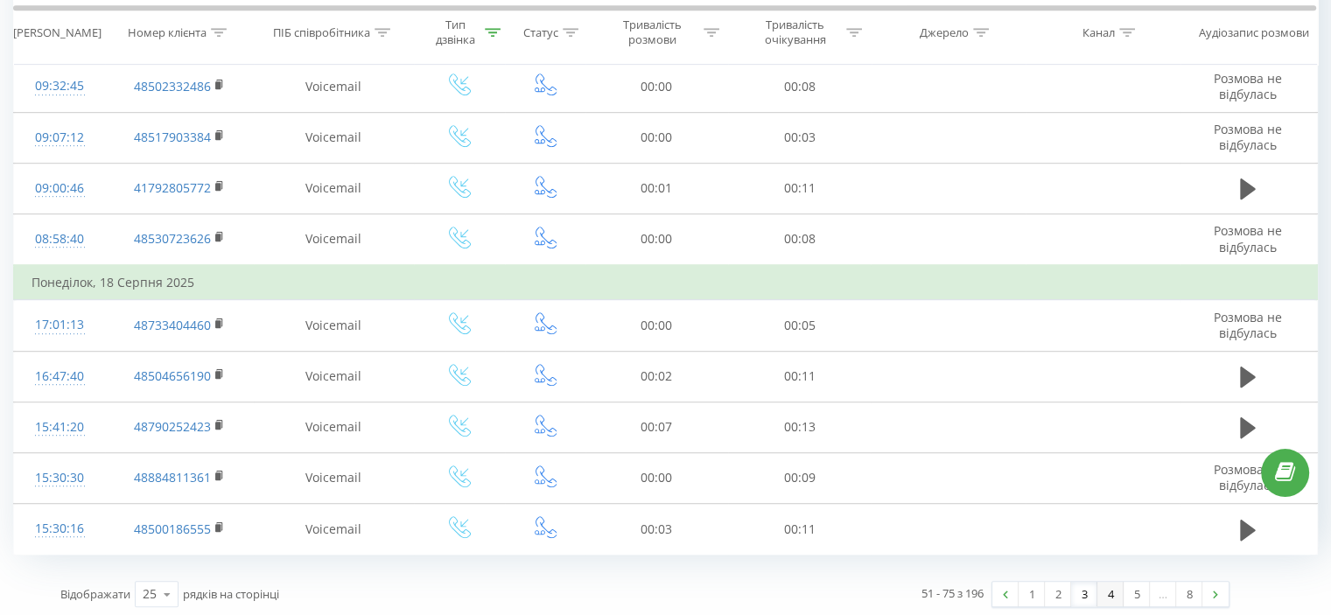
click at [1112, 591] on link "4" at bounding box center [1110, 594] width 26 height 24
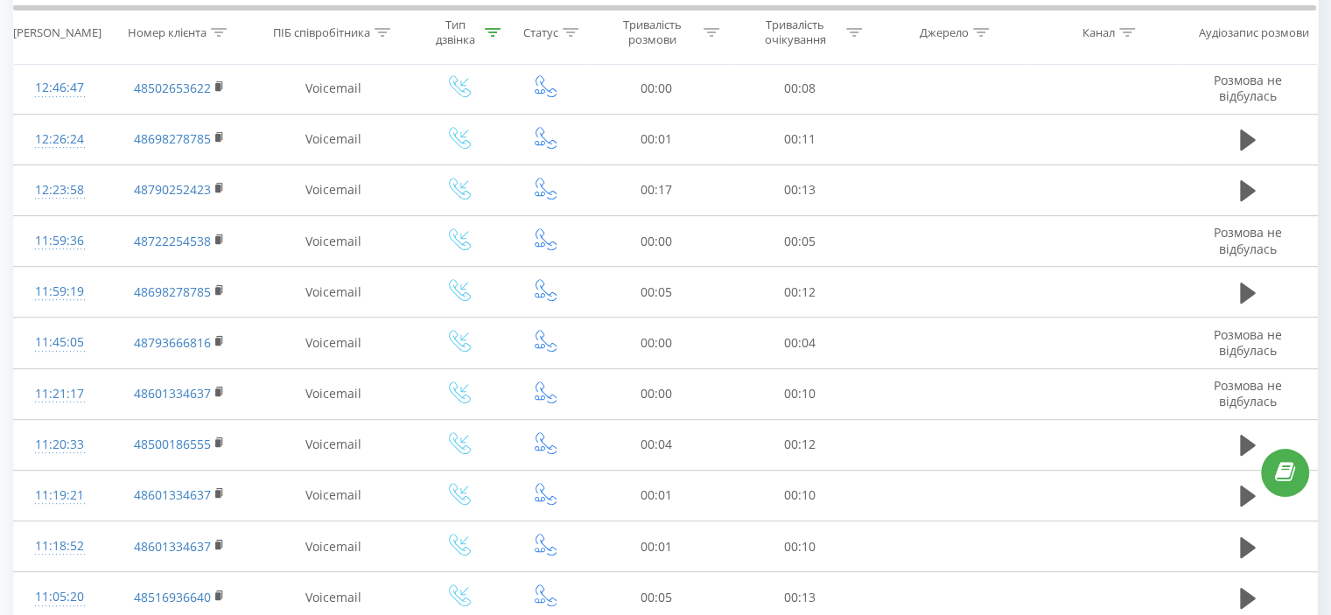
scroll to position [980, 0]
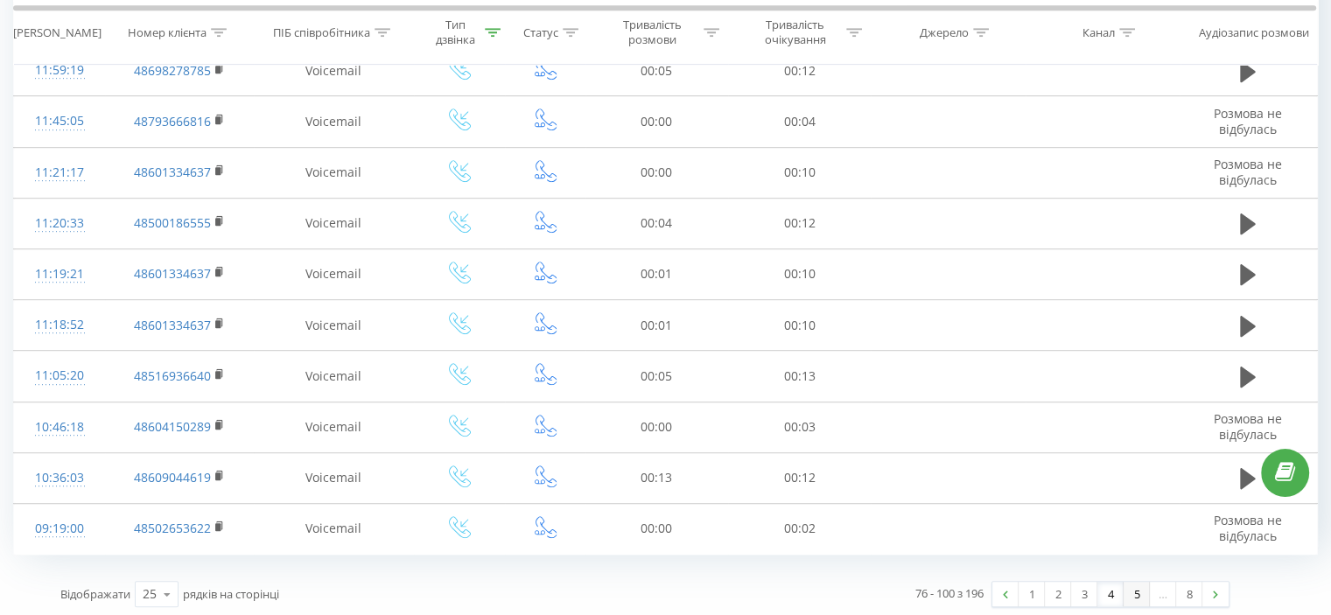
click at [1133, 594] on link "5" at bounding box center [1136, 594] width 26 height 24
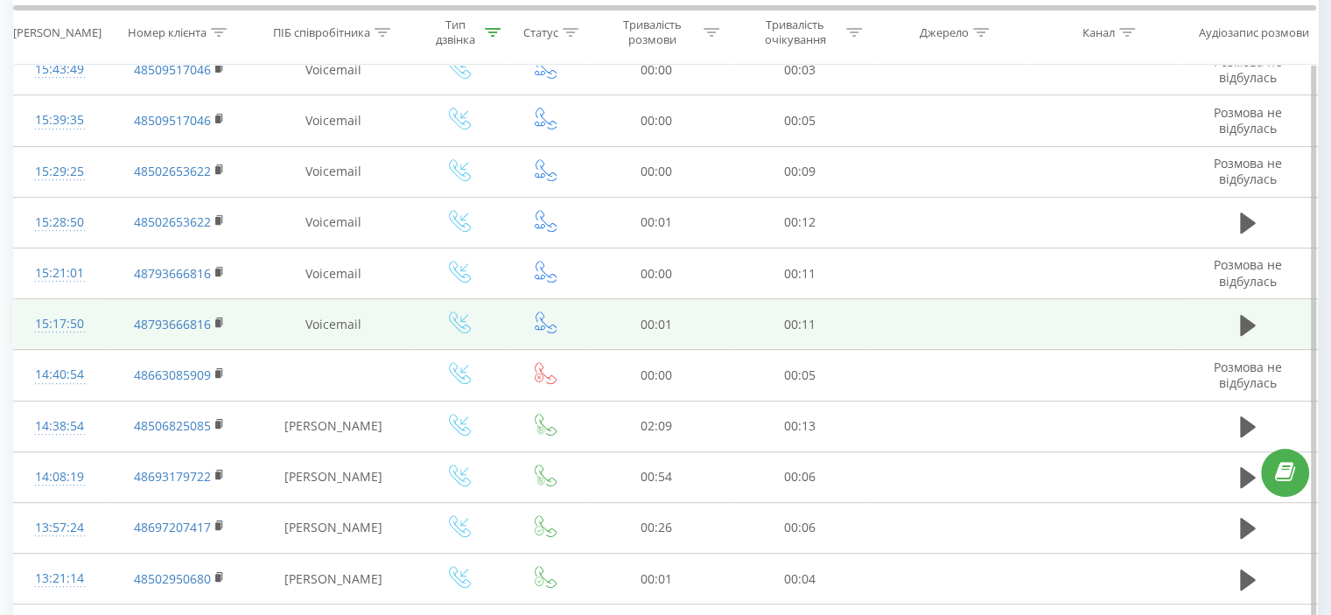
scroll to position [734, 0]
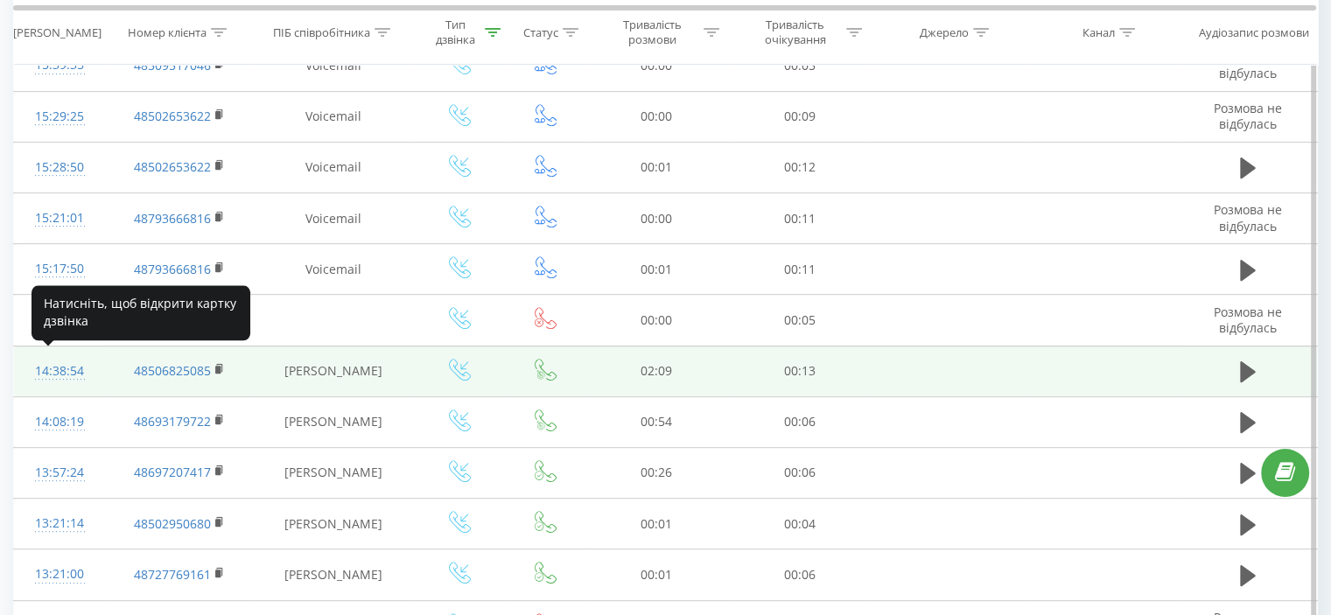
click at [52, 363] on div "14:38:54" at bounding box center [59, 371] width 56 height 34
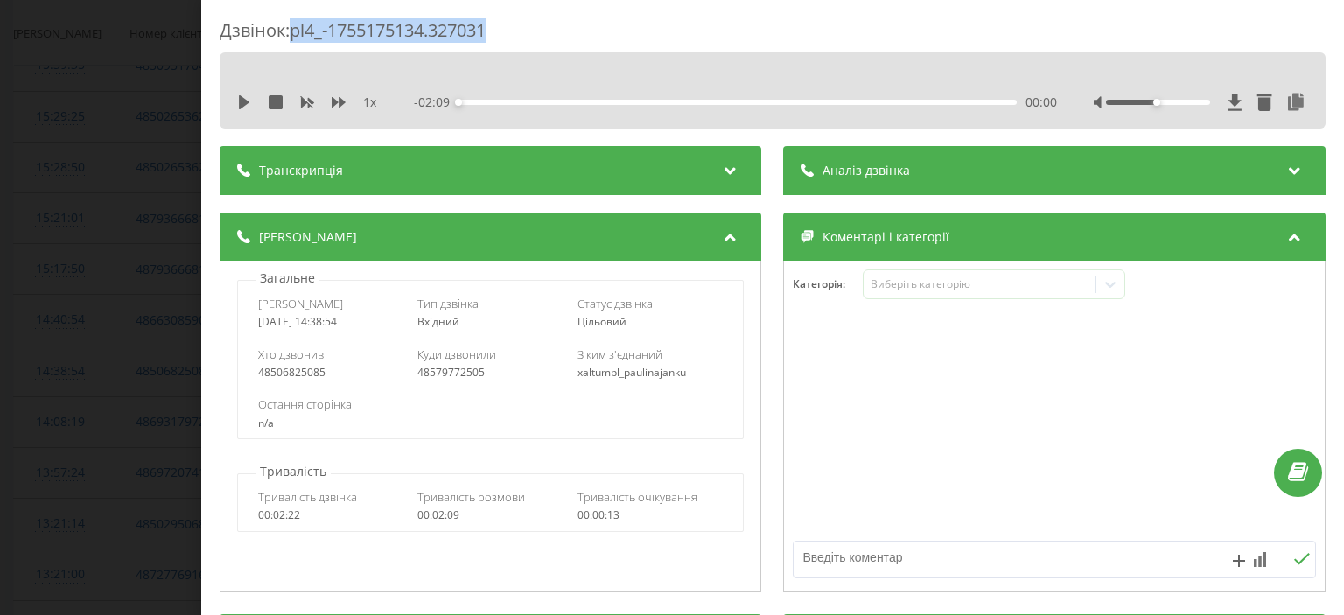
drag, startPoint x: 518, startPoint y: 20, endPoint x: 295, endPoint y: 25, distance: 223.2
click at [295, 25] on div "Дзвінок : pl4_-1755175134.327031" at bounding box center [773, 35] width 1106 height 34
copy div "pl4_-1755175134.327031"
click at [128, 217] on div "Дзвінок : pl4_-1755175134.327031 1 x - 02:09 00:00 00:00 Транскрипція Для AI-ан…" at bounding box center [672, 307] width 1344 height 615
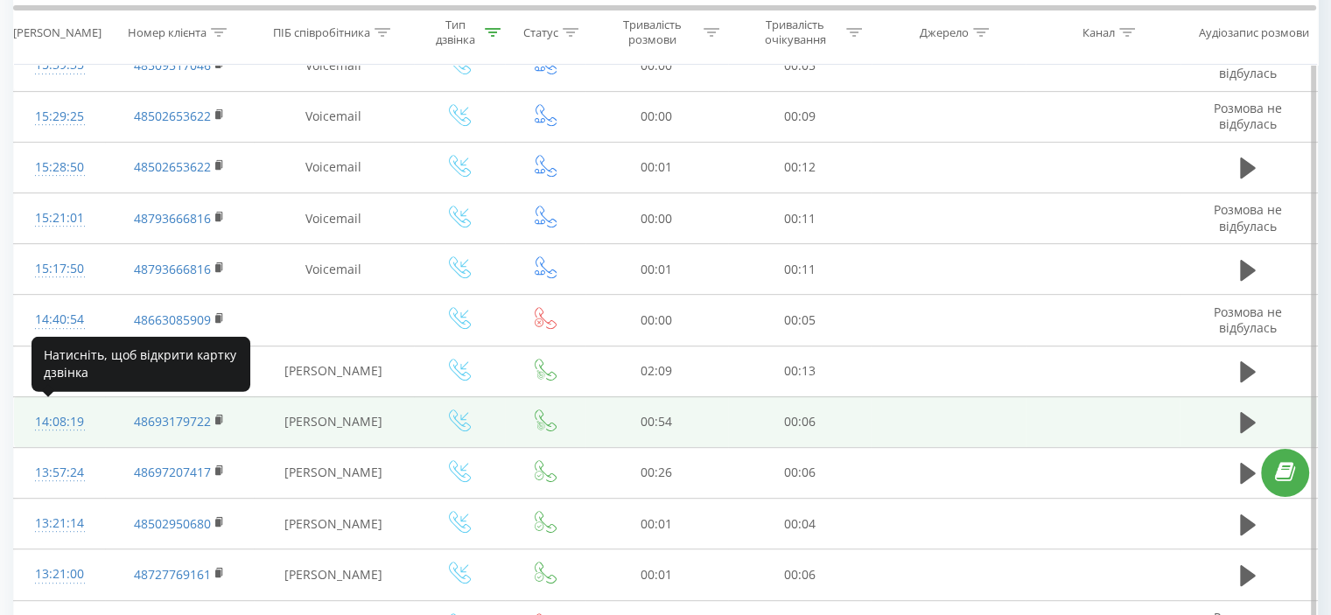
click at [80, 416] on div "14:08:19" at bounding box center [59, 422] width 56 height 34
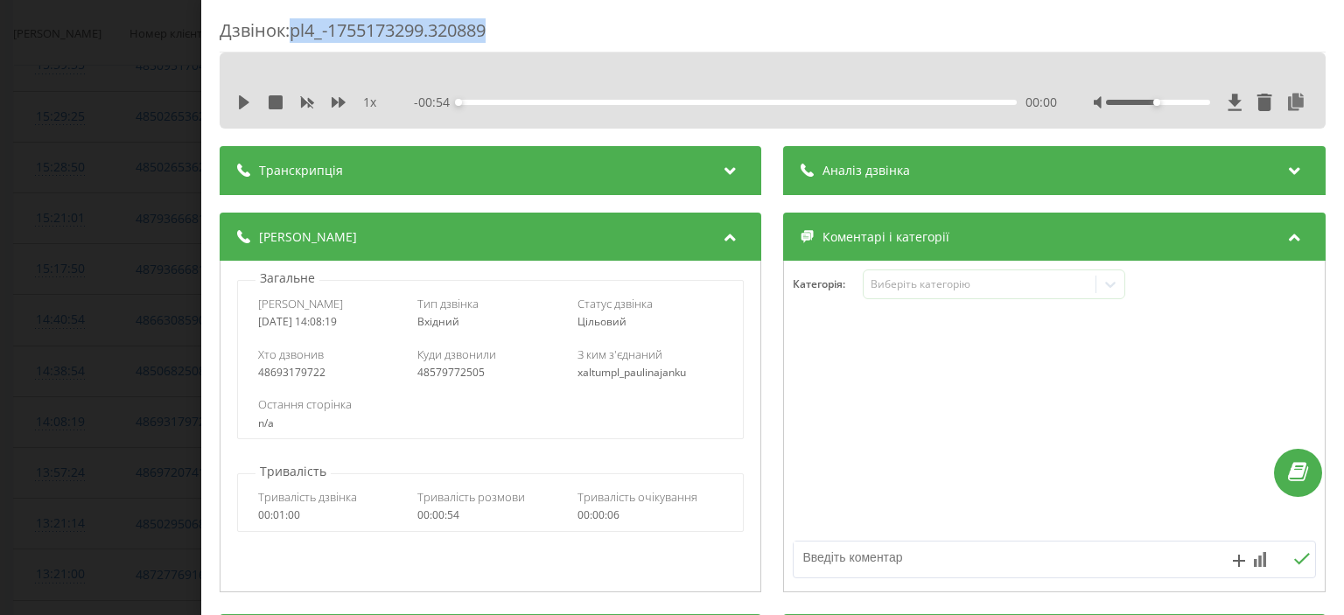
drag, startPoint x: 298, startPoint y: 34, endPoint x: 516, endPoint y: 36, distance: 217.9
click at [516, 36] on div "Дзвінок : pl4_-1755173299.320889" at bounding box center [773, 35] width 1106 height 34
click at [62, 381] on div "Дзвінок : pl4_-1755173299.320889 1 x - 00:54 00:00 00:00 Транскрипція Для AI-ан…" at bounding box center [672, 307] width 1344 height 615
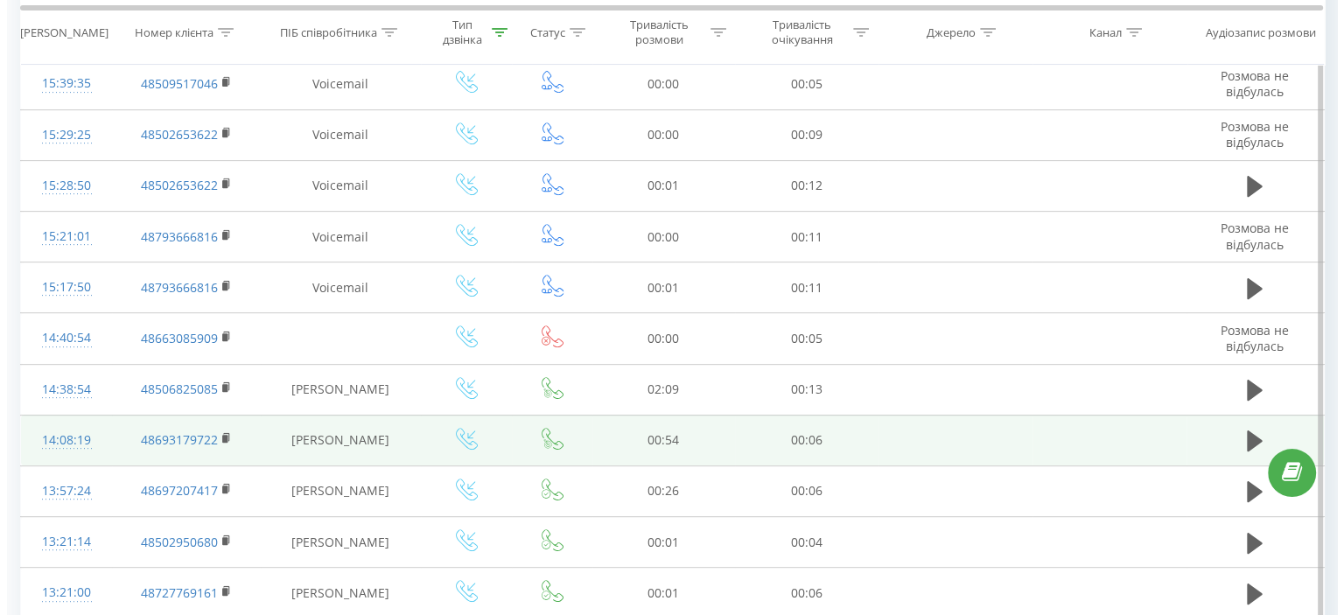
scroll to position [720, 0]
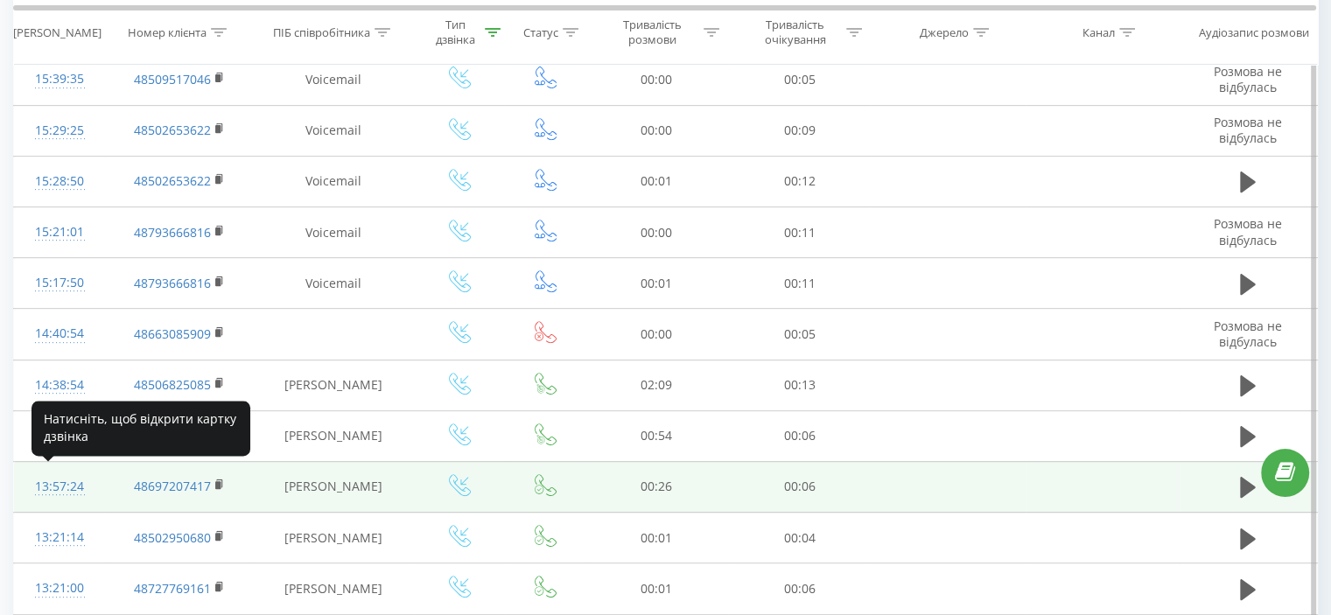
click at [43, 481] on div "13:57:24" at bounding box center [59, 487] width 56 height 34
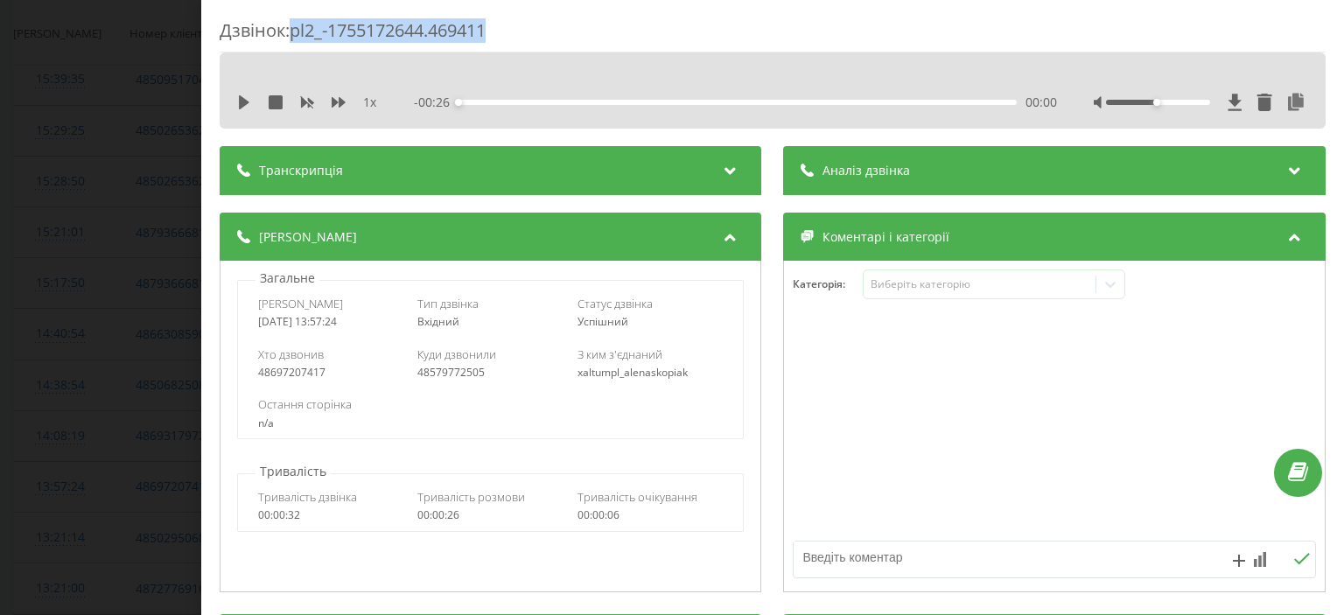
drag, startPoint x: 297, startPoint y: 35, endPoint x: 499, endPoint y: 42, distance: 201.4
click at [499, 42] on div "Дзвінок : pl2_-1755172644.469411" at bounding box center [773, 35] width 1106 height 34
